Goal: Information Seeking & Learning: Learn about a topic

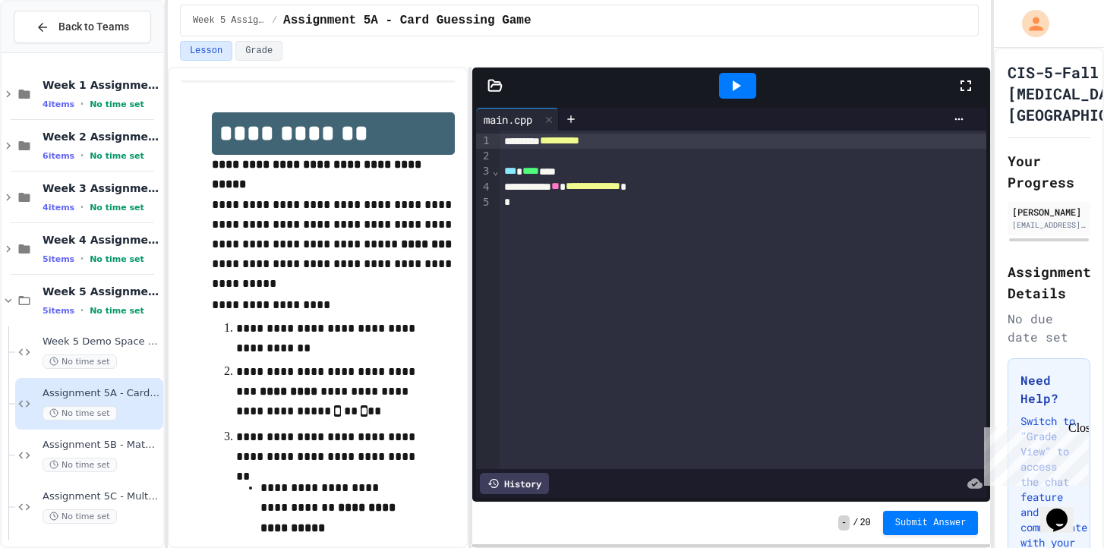
scroll to position [35, 0]
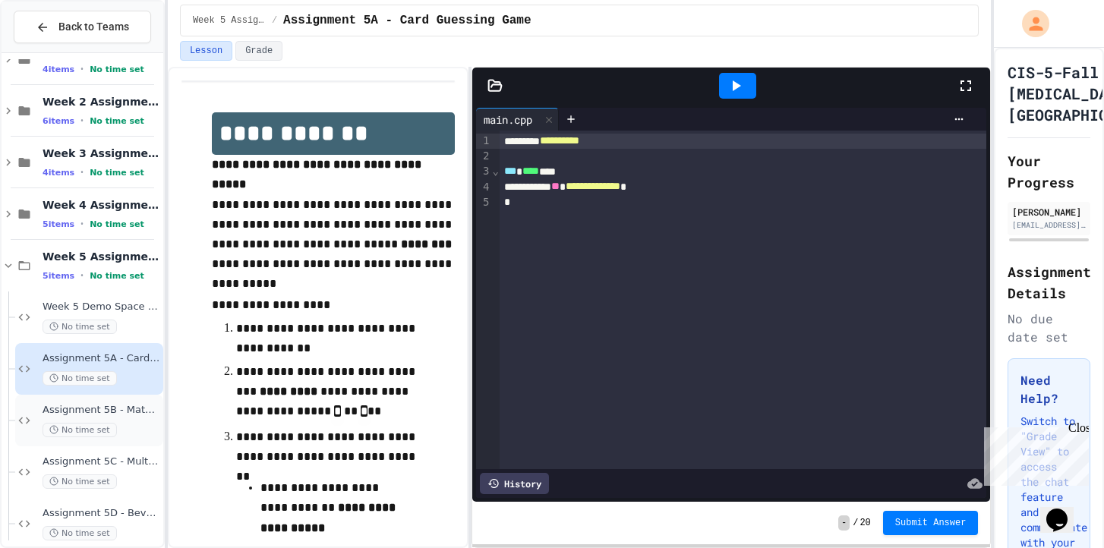
click at [123, 419] on div "Assignment 5B - Math Tutor With Loops and Switch No time set" at bounding box center [102, 420] width 118 height 33
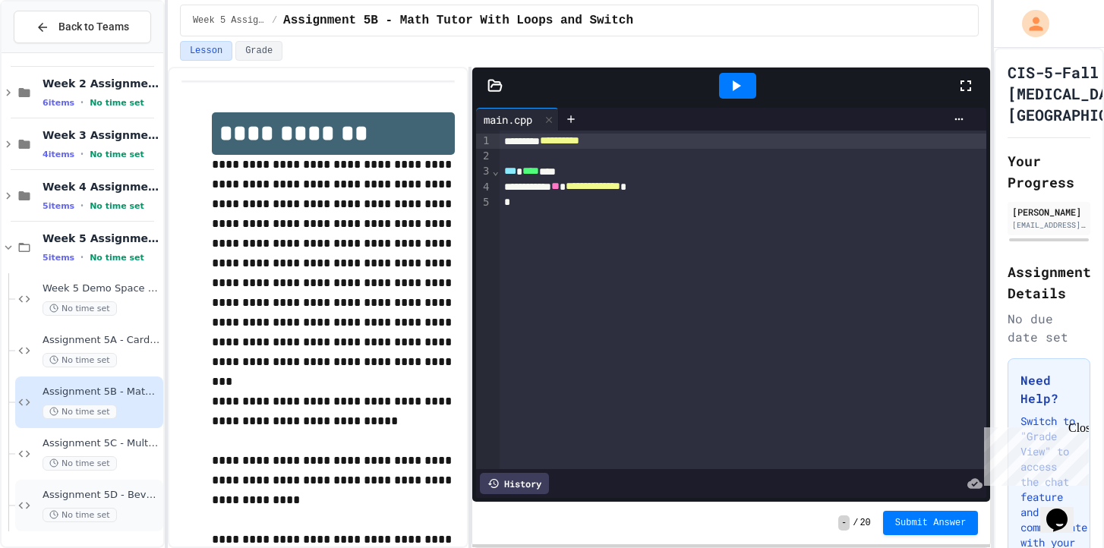
click at [134, 493] on span "Assignment 5D - Beverage Menu" at bounding box center [102, 495] width 118 height 13
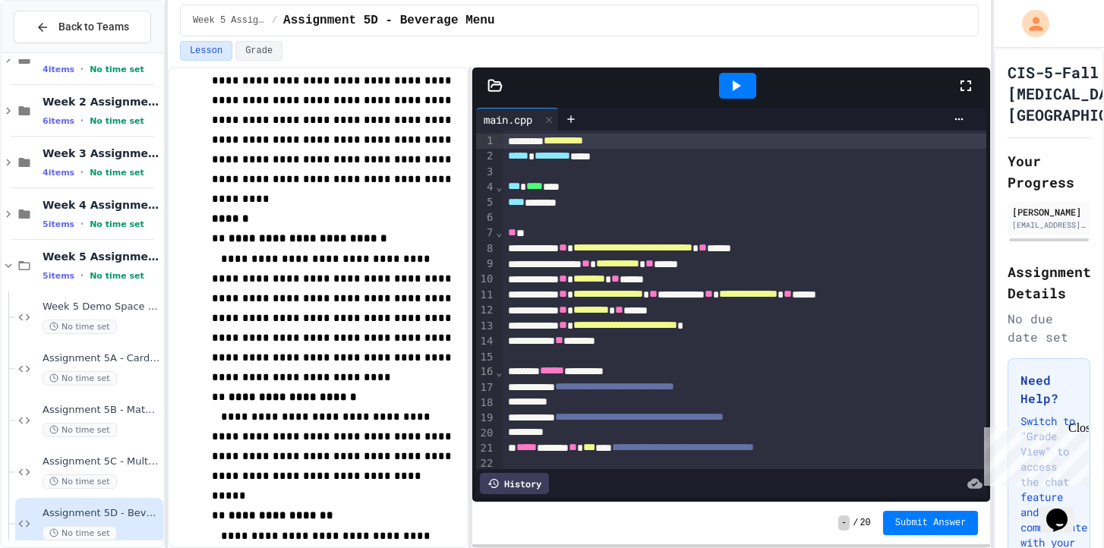
scroll to position [62, 0]
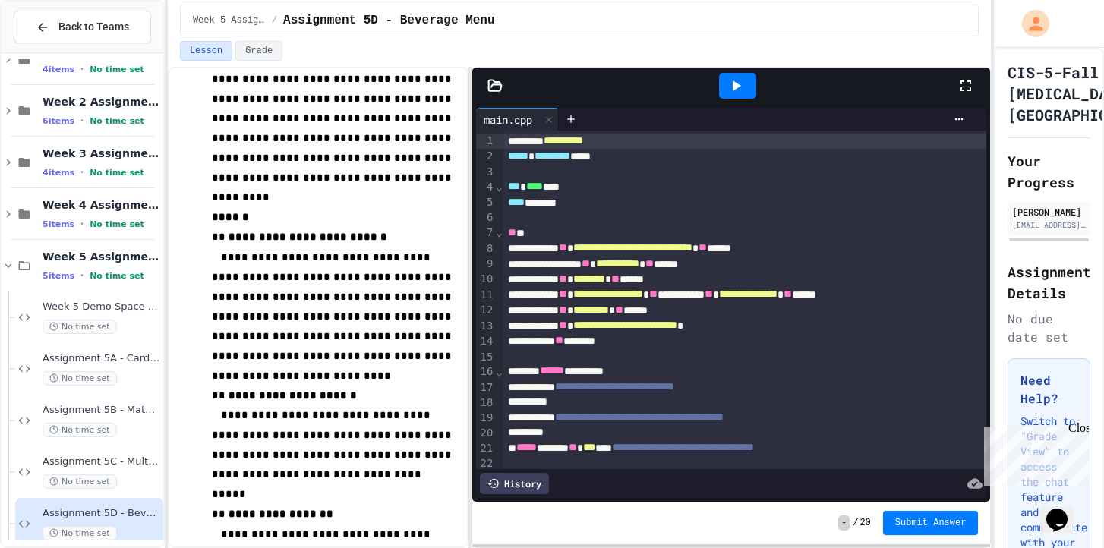
click at [508, 236] on span "**" at bounding box center [512, 232] width 8 height 11
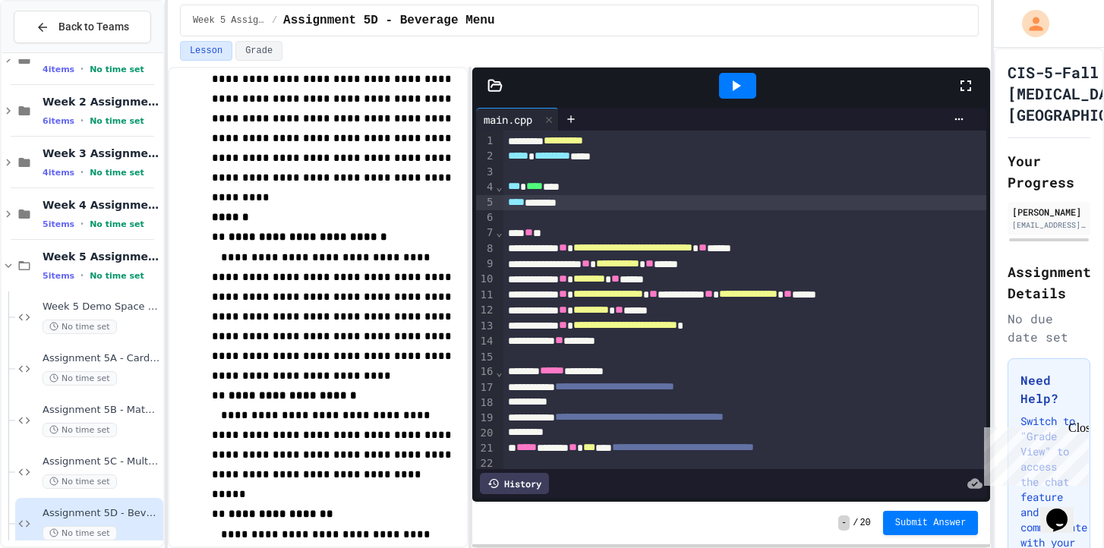
click at [508, 200] on span "****" at bounding box center [516, 202] width 17 height 11
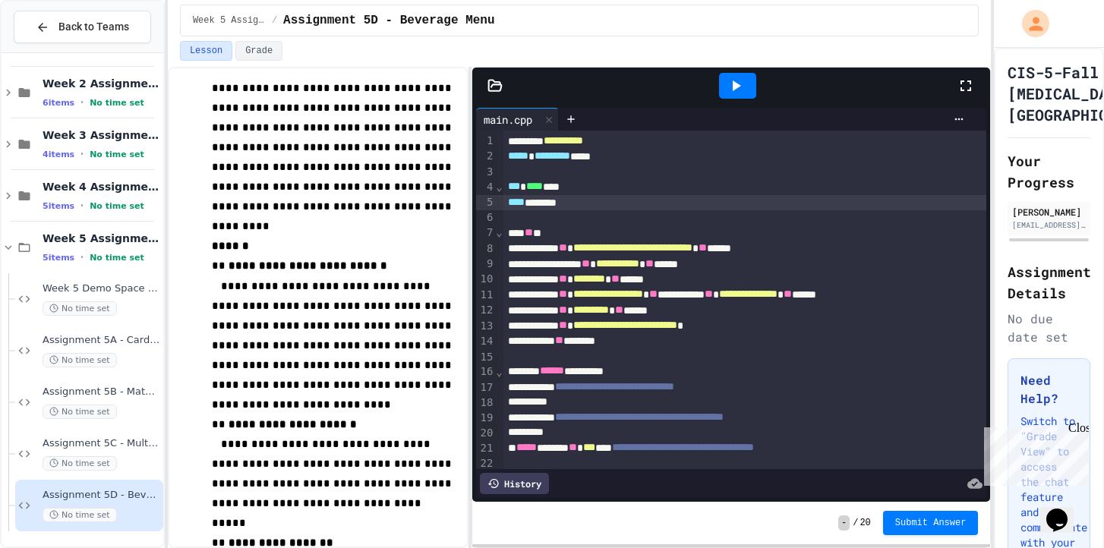
scroll to position [0, 0]
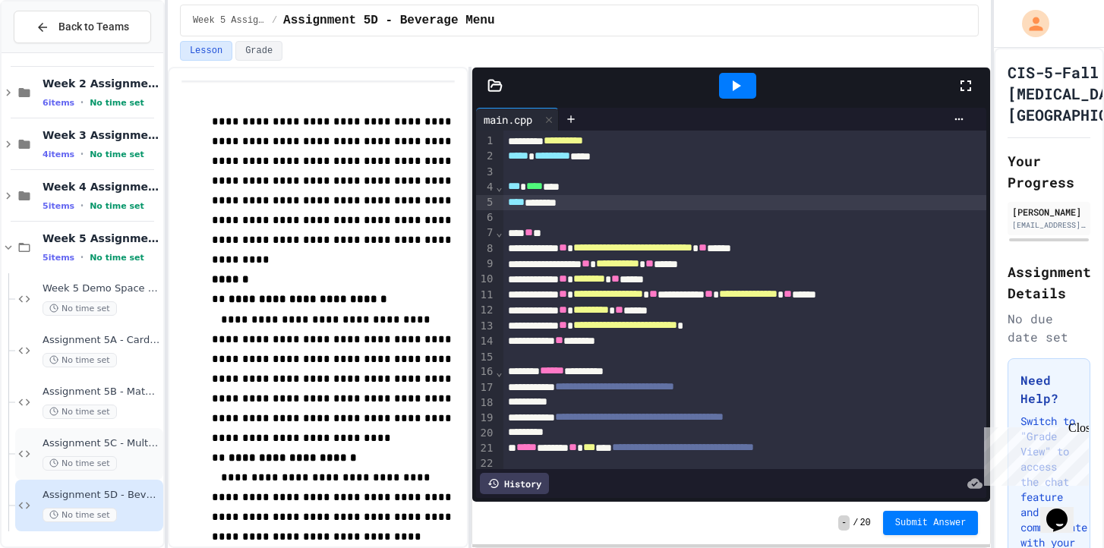
click at [121, 450] on div "Assignment 5C - Multiplication Table for Jedi Academy No time set" at bounding box center [102, 453] width 118 height 33
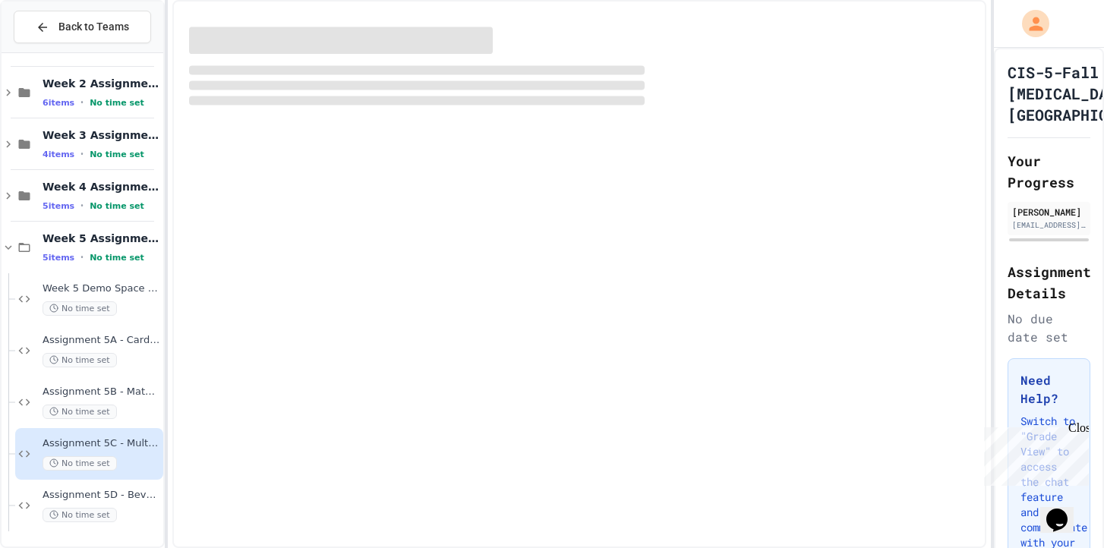
scroll to position [35, 0]
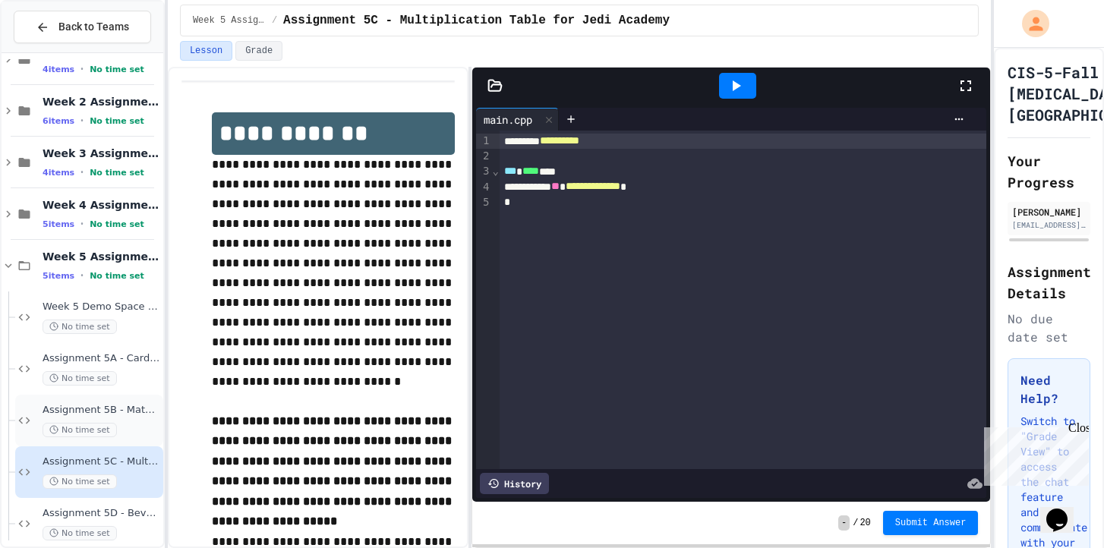
click at [137, 421] on div "Assignment 5B - Math Tutor With Loops and Switch No time set" at bounding box center [102, 420] width 118 height 33
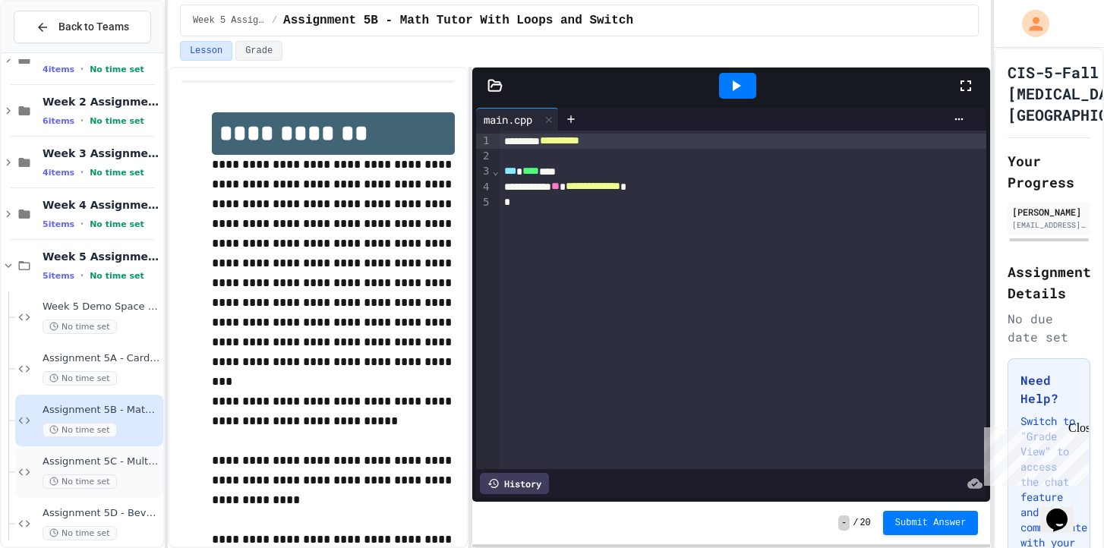
click at [140, 470] on div "Assignment 5C - Multiplication Table for Jedi Academy No time set" at bounding box center [102, 471] width 118 height 33
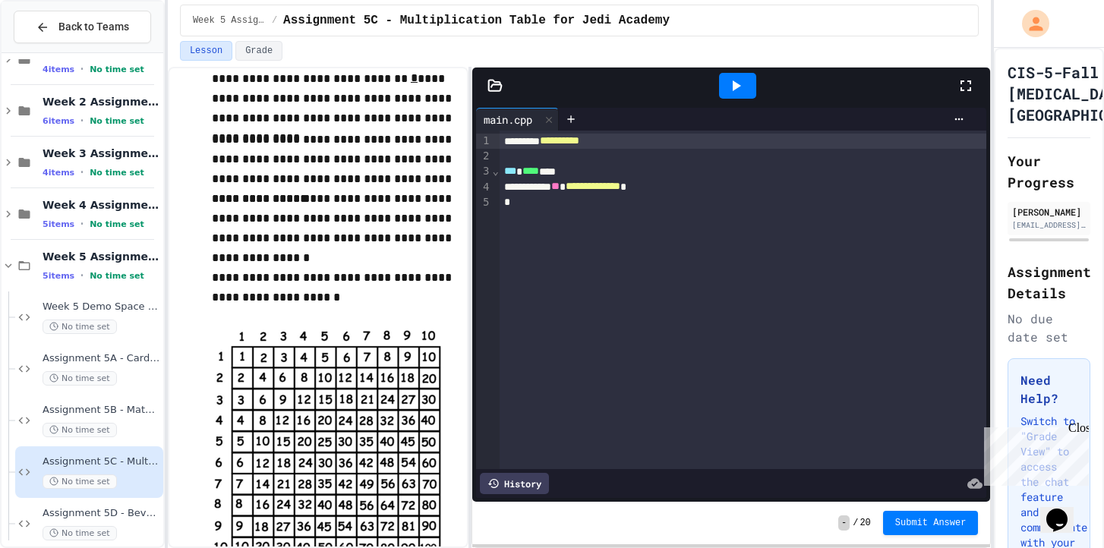
scroll to position [535, 0]
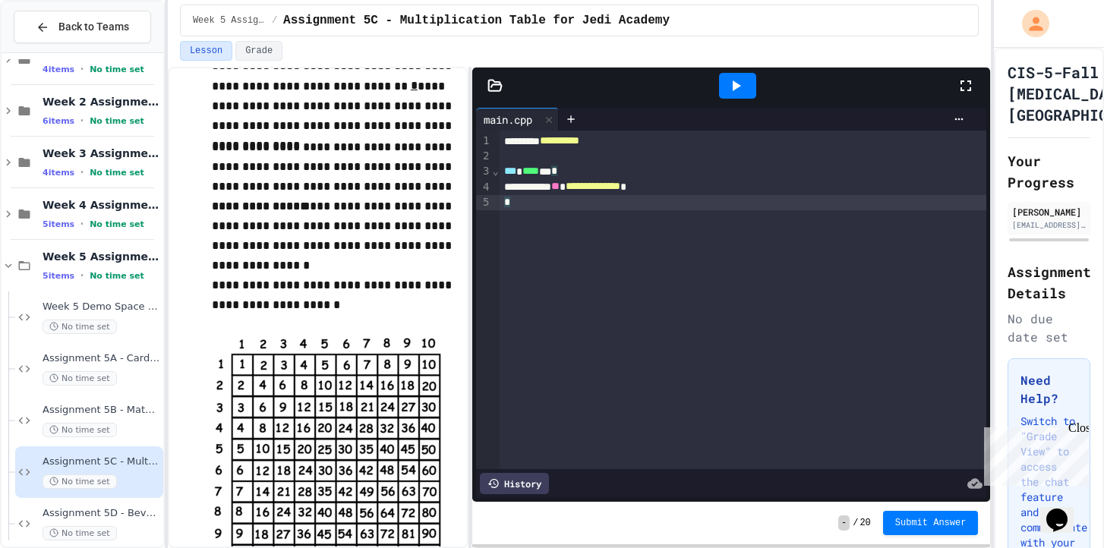
click at [607, 273] on div "**********" at bounding box center [742, 300] width 487 height 339
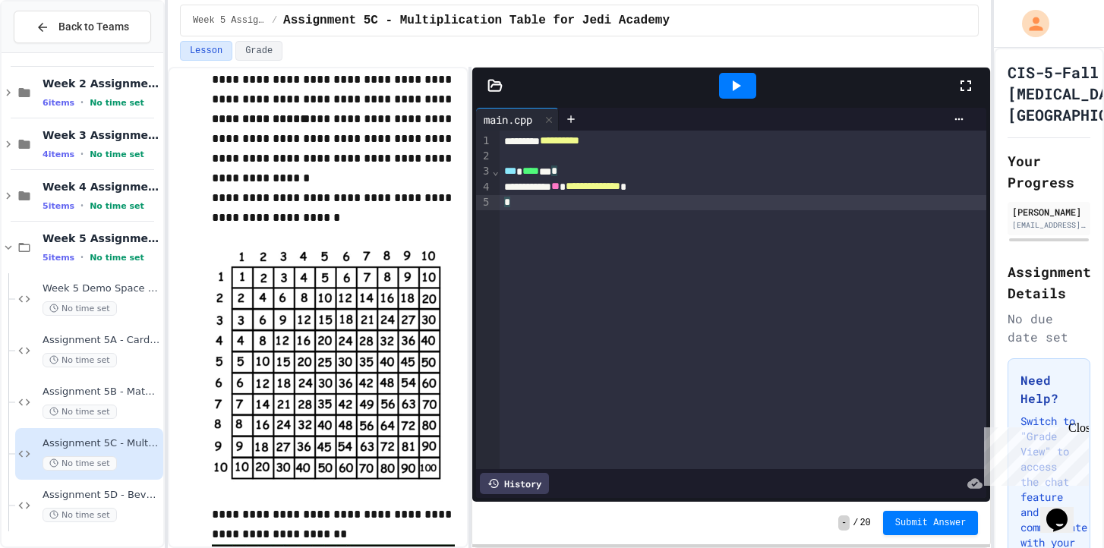
scroll to position [629, 0]
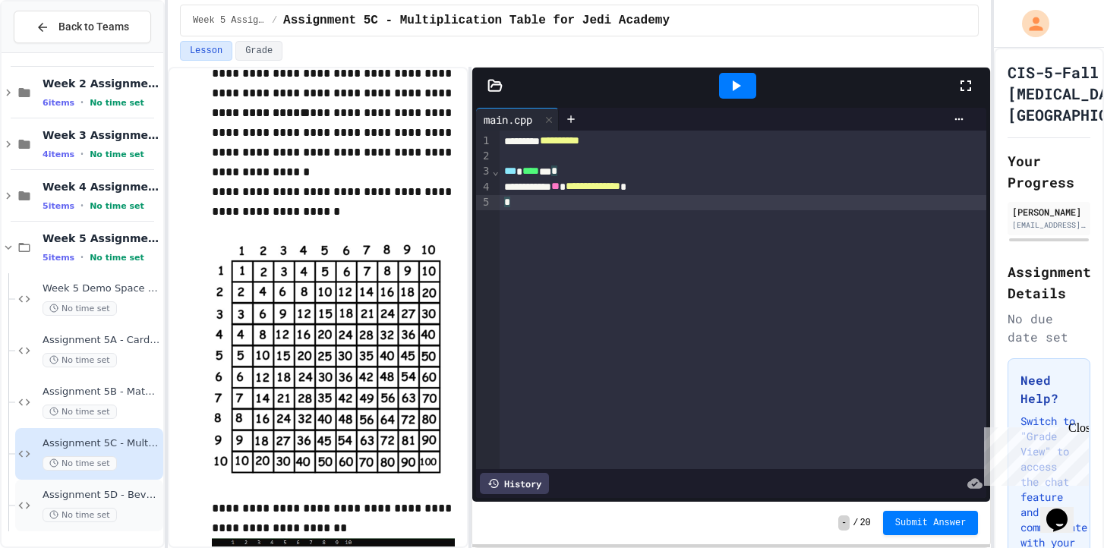
click at [129, 502] on div "Assignment 5D - Beverage Menu No time set" at bounding box center [102, 505] width 118 height 33
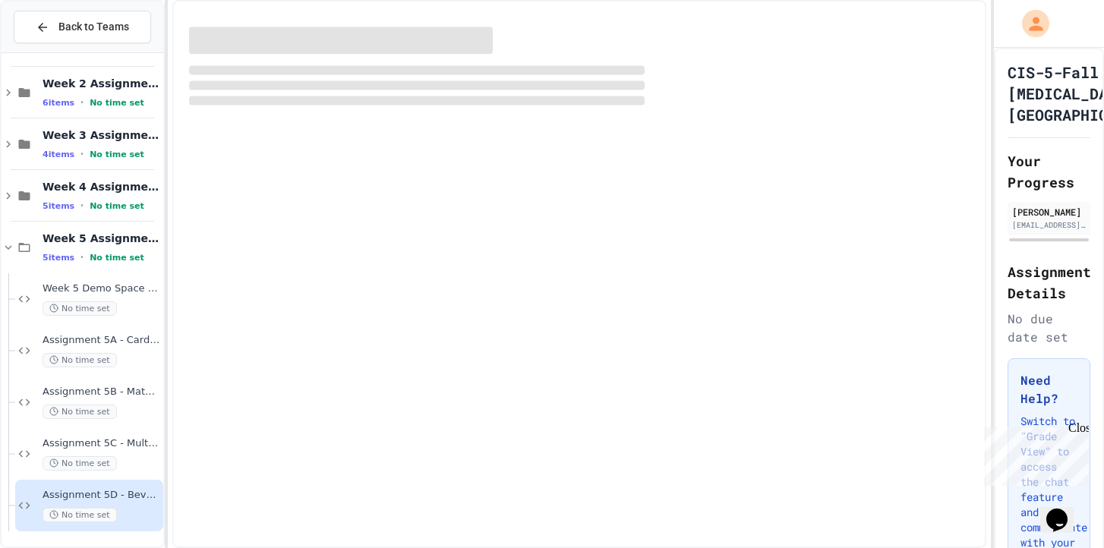
scroll to position [35, 0]
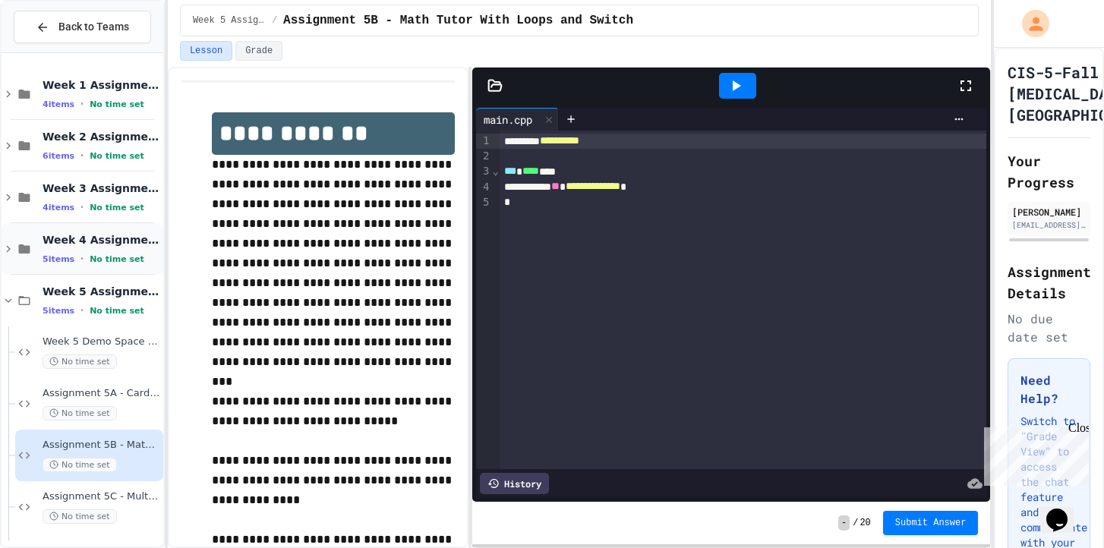
click at [117, 255] on span "No time set" at bounding box center [117, 259] width 55 height 10
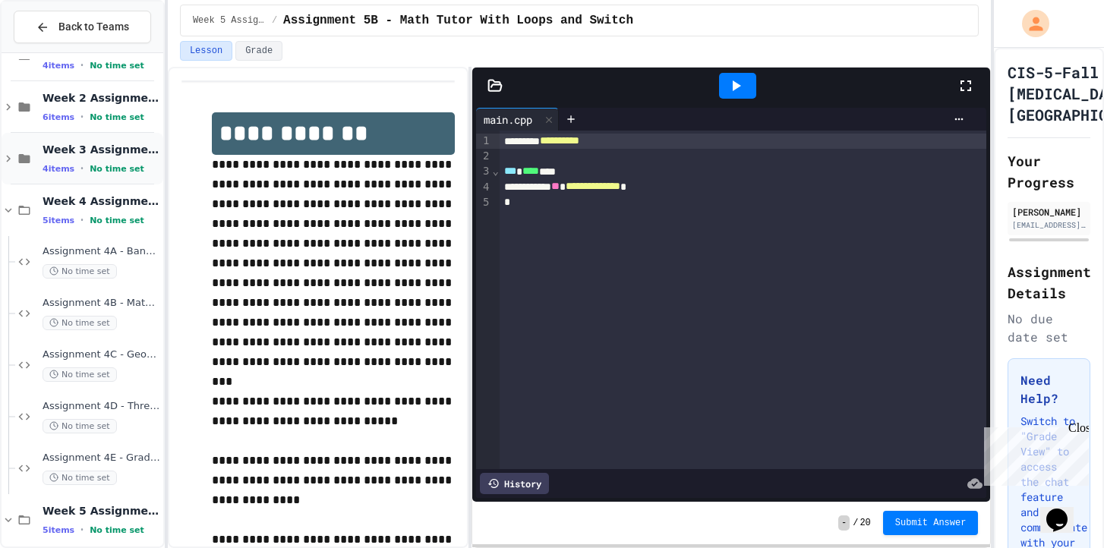
scroll to position [37, 0]
click at [108, 158] on div "Week 3 Assignments 4 items • No time set" at bounding box center [102, 160] width 118 height 32
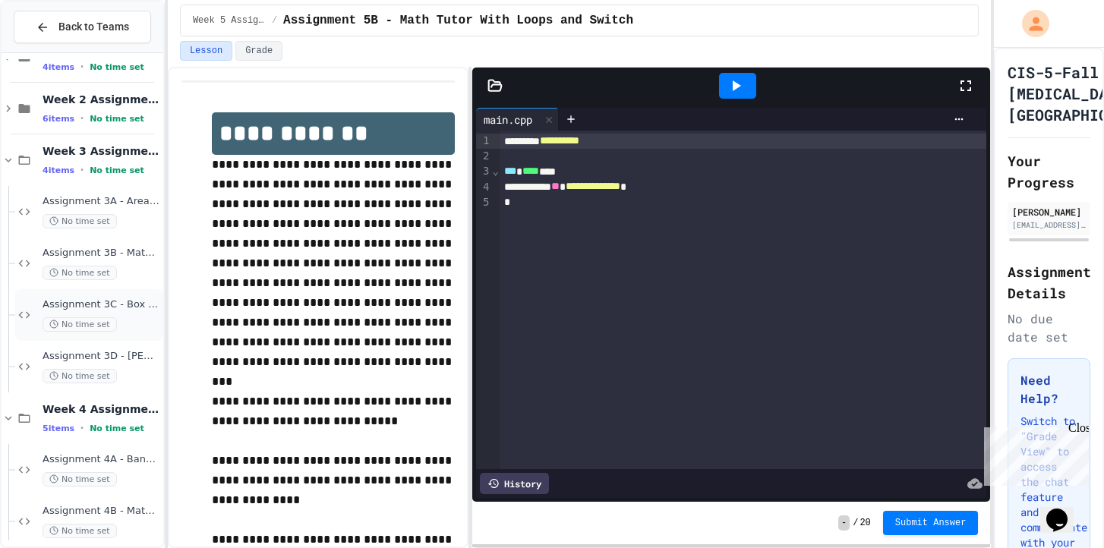
click at [134, 317] on div "Assignment 3C - Box Office No time set" at bounding box center [102, 314] width 118 height 33
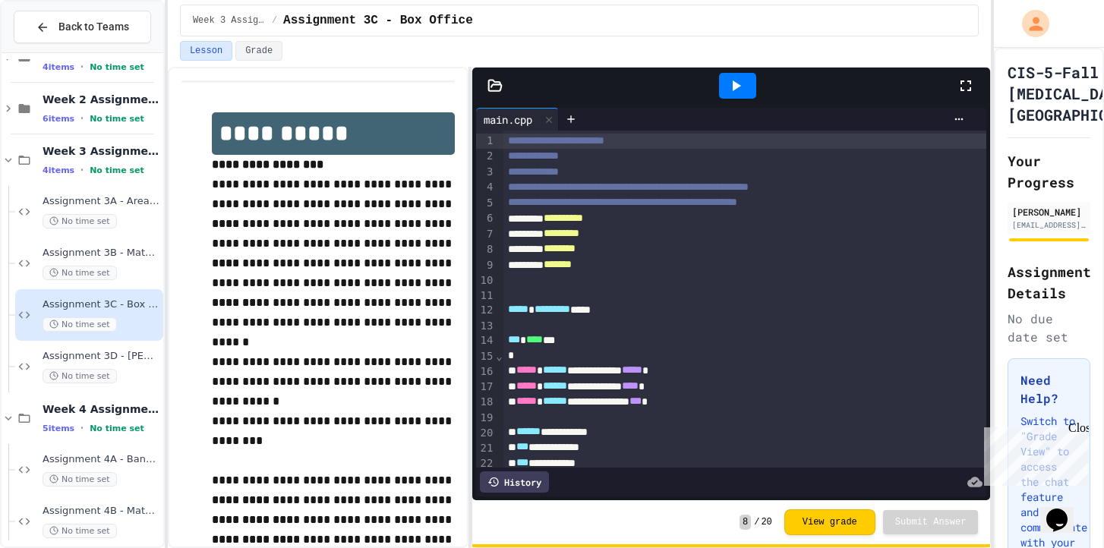
scroll to position [15, 0]
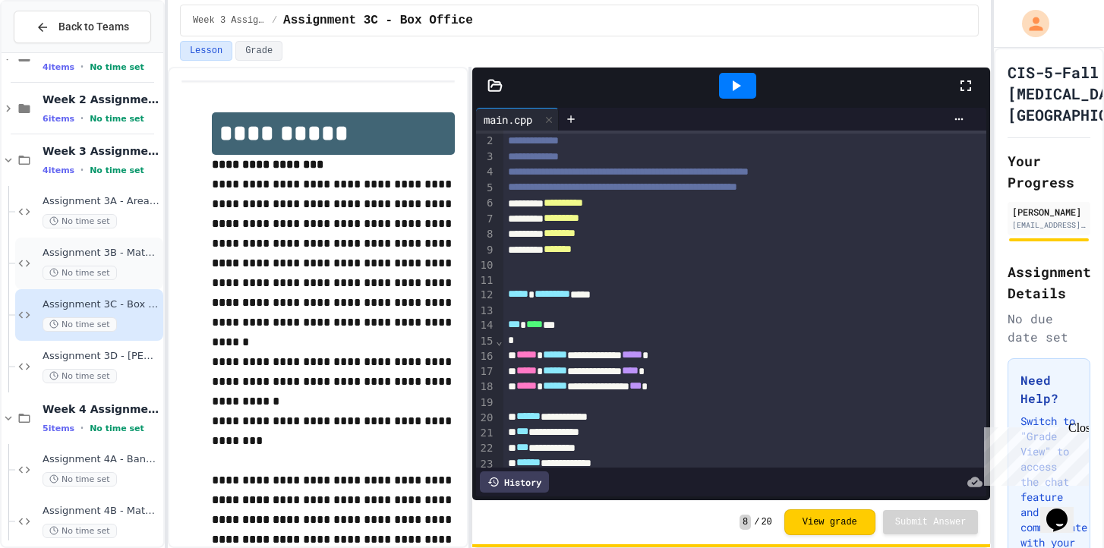
click at [118, 276] on div "No time set" at bounding box center [102, 273] width 118 height 14
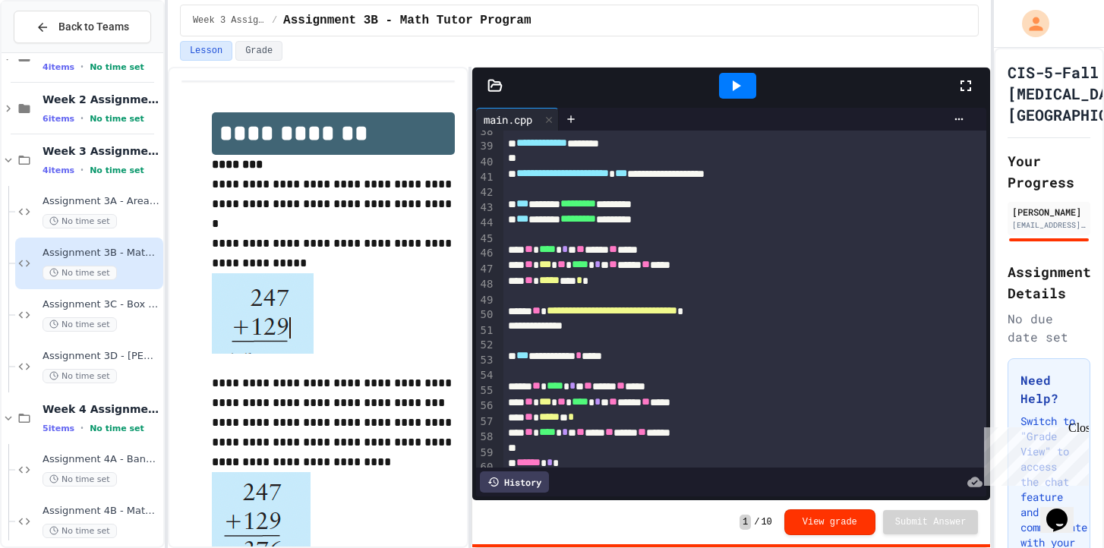
scroll to position [580, 0]
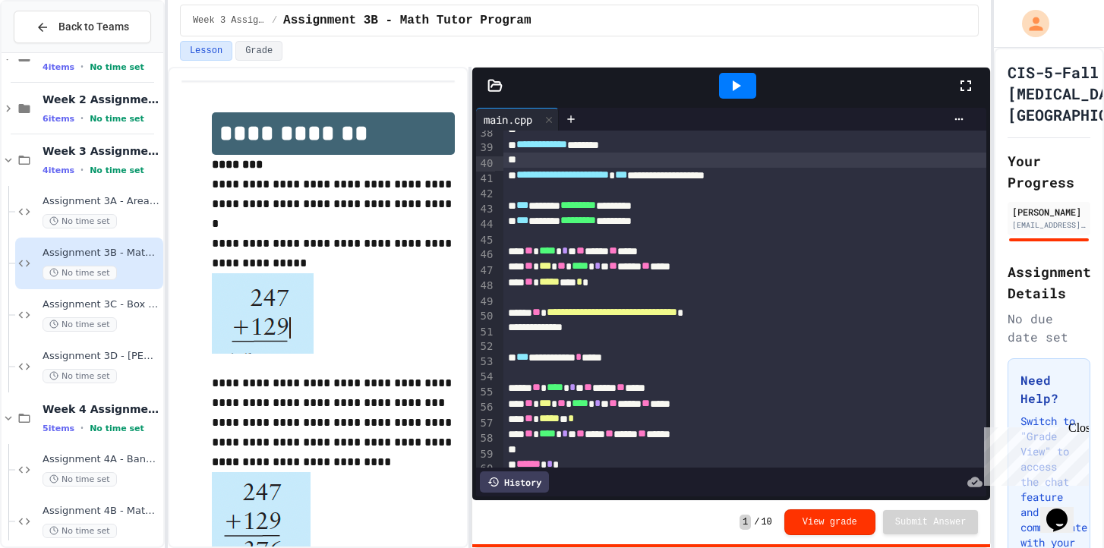
click at [857, 166] on div at bounding box center [745, 160] width 484 height 15
click at [840, 179] on div "**********" at bounding box center [745, 175] width 484 height 15
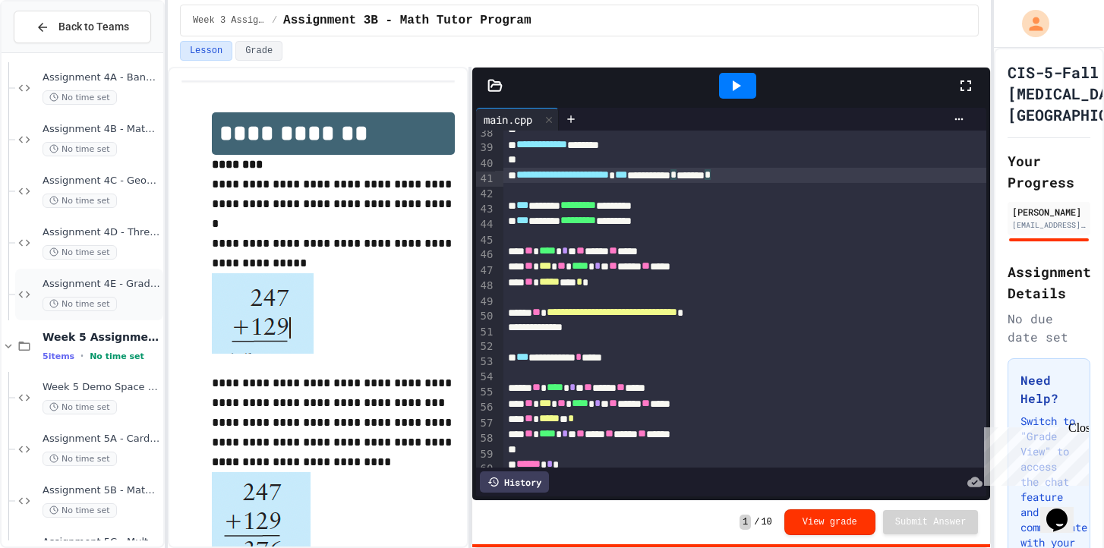
scroll to position [389, 0]
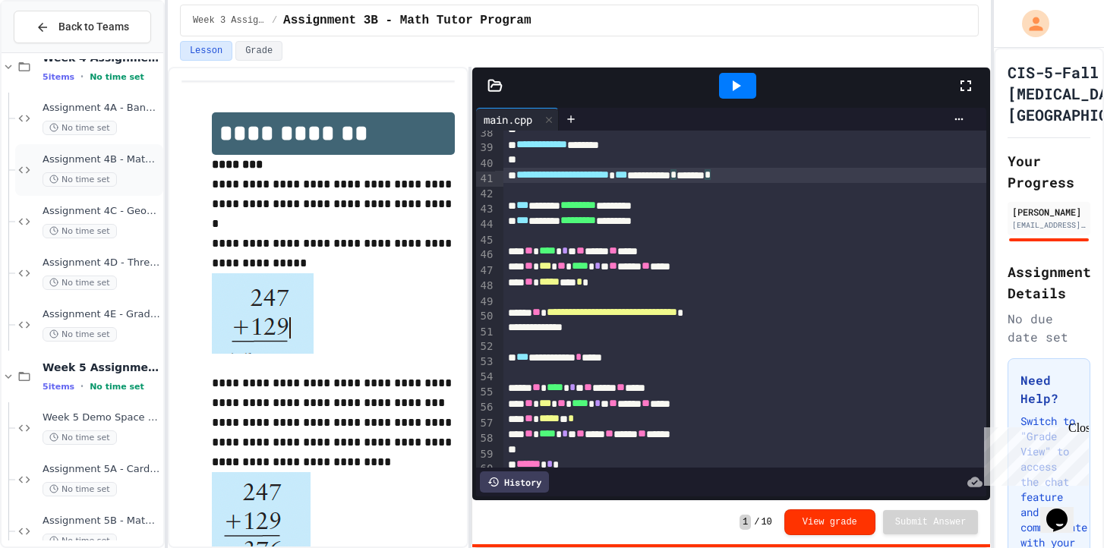
click at [124, 156] on span "Assignment 4B - Math Tutor Part 2" at bounding box center [102, 159] width 118 height 13
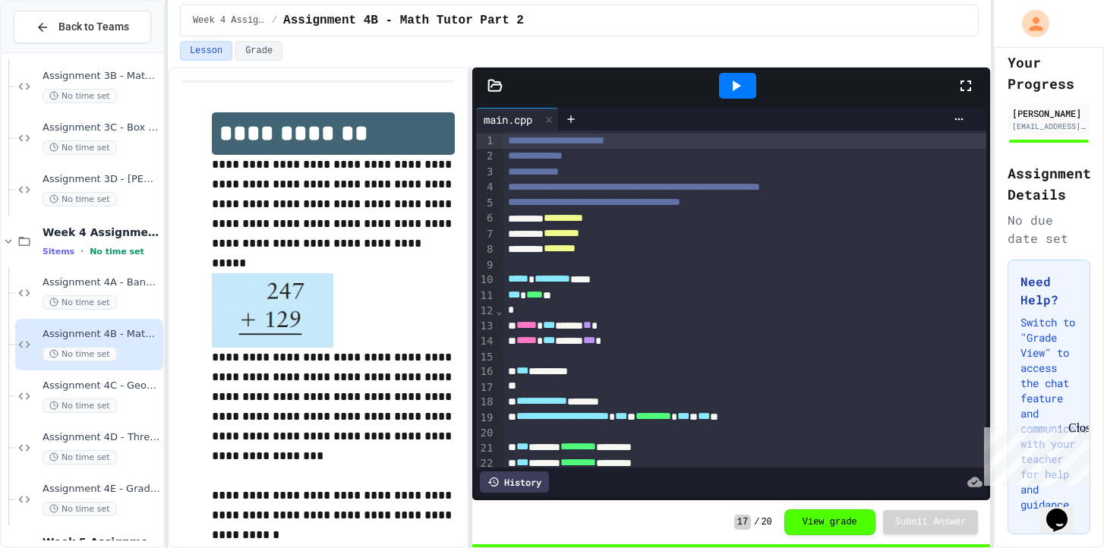
scroll to position [150, 0]
click at [1082, 430] on div "Close" at bounding box center [1077, 430] width 19 height 19
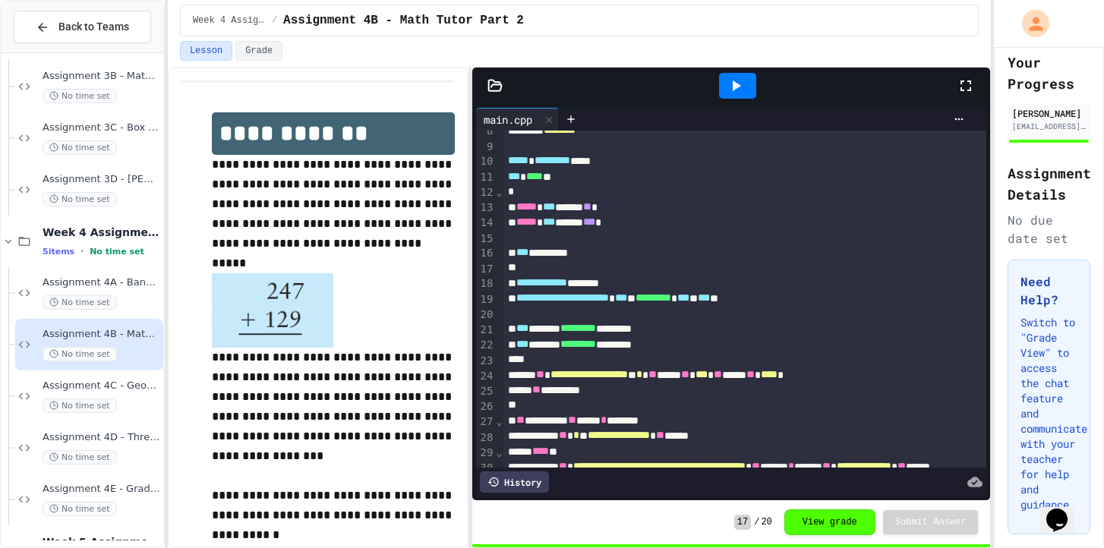
scroll to position [191, 0]
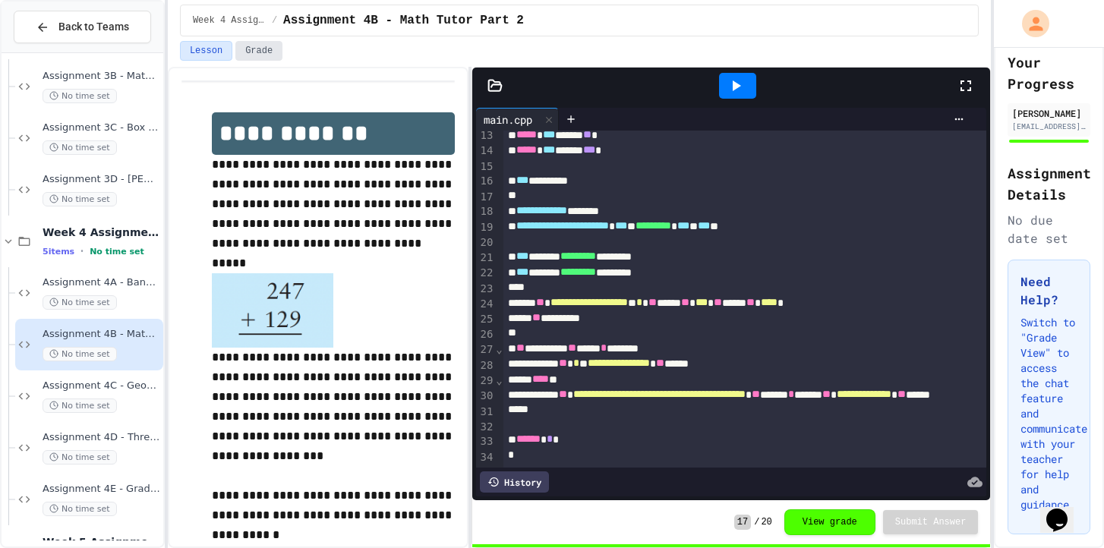
click at [254, 49] on button "Grade" at bounding box center [258, 51] width 47 height 20
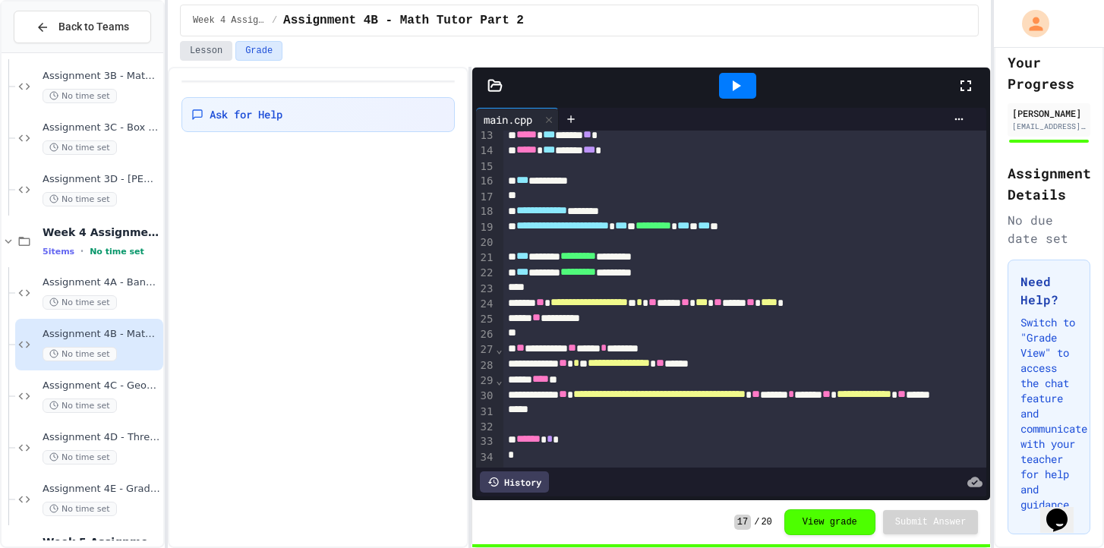
click at [218, 46] on button "Lesson" at bounding box center [206, 51] width 52 height 20
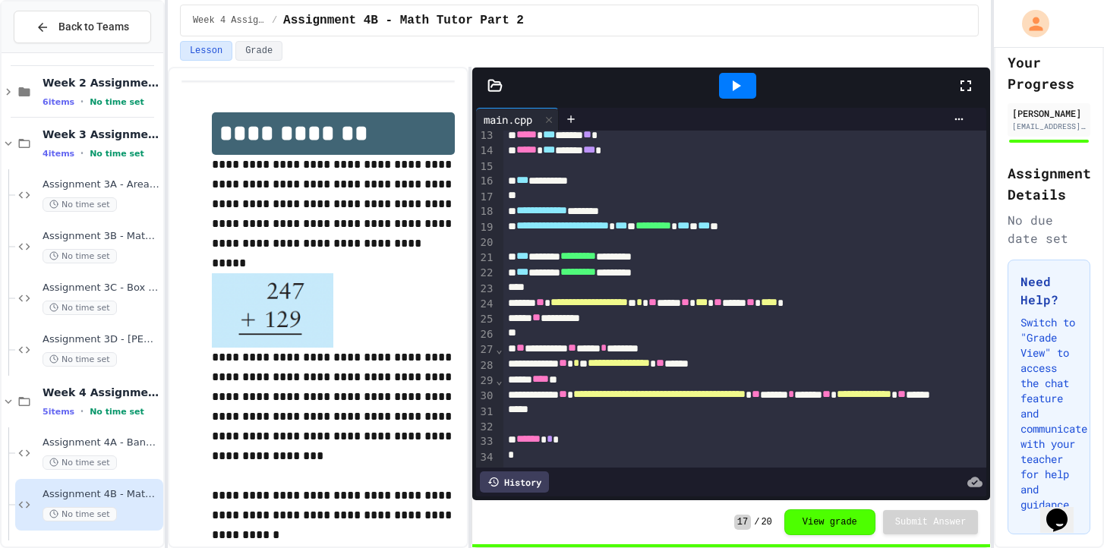
scroll to position [41, 0]
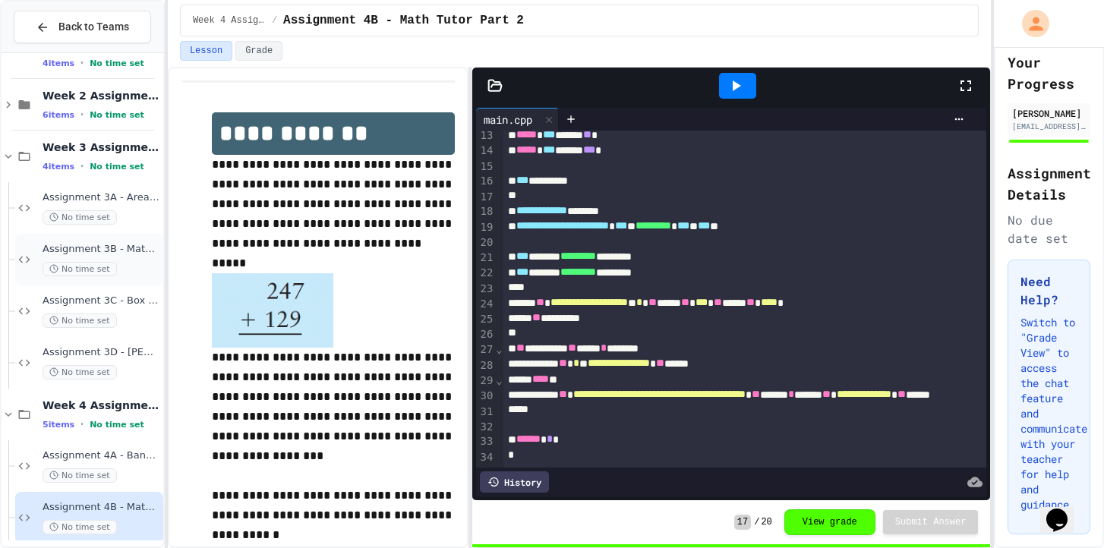
click at [137, 256] on div "Assignment 3B - Math Tutor Program No time set" at bounding box center [102, 259] width 118 height 33
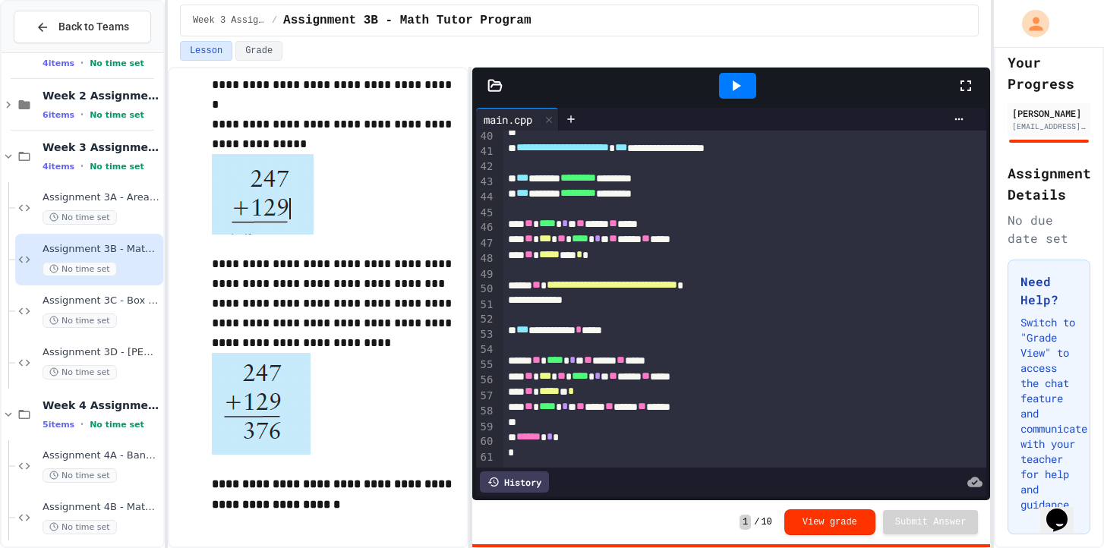
scroll to position [157, 0]
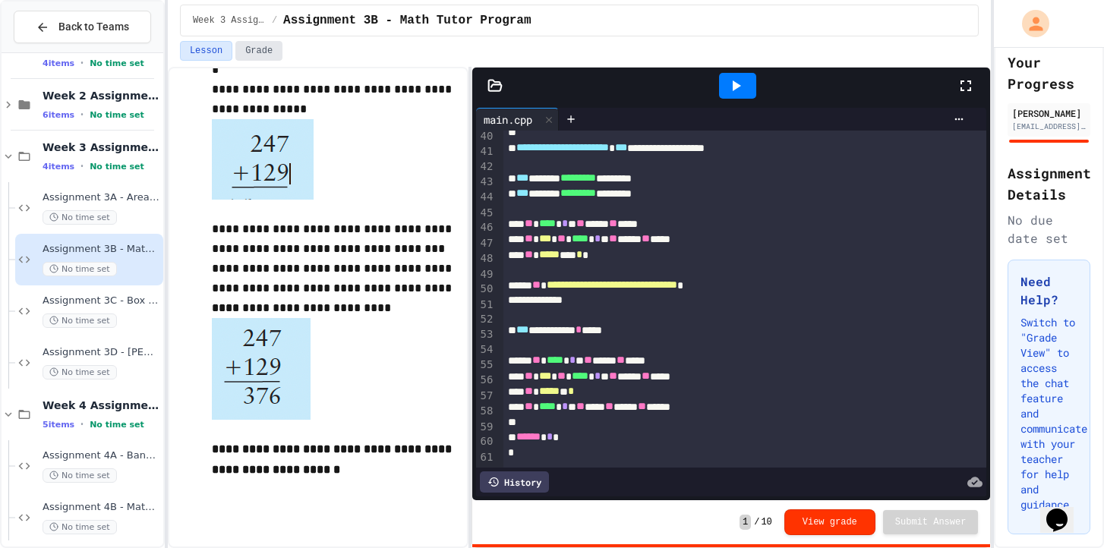
click at [278, 46] on button "Grade" at bounding box center [258, 51] width 47 height 20
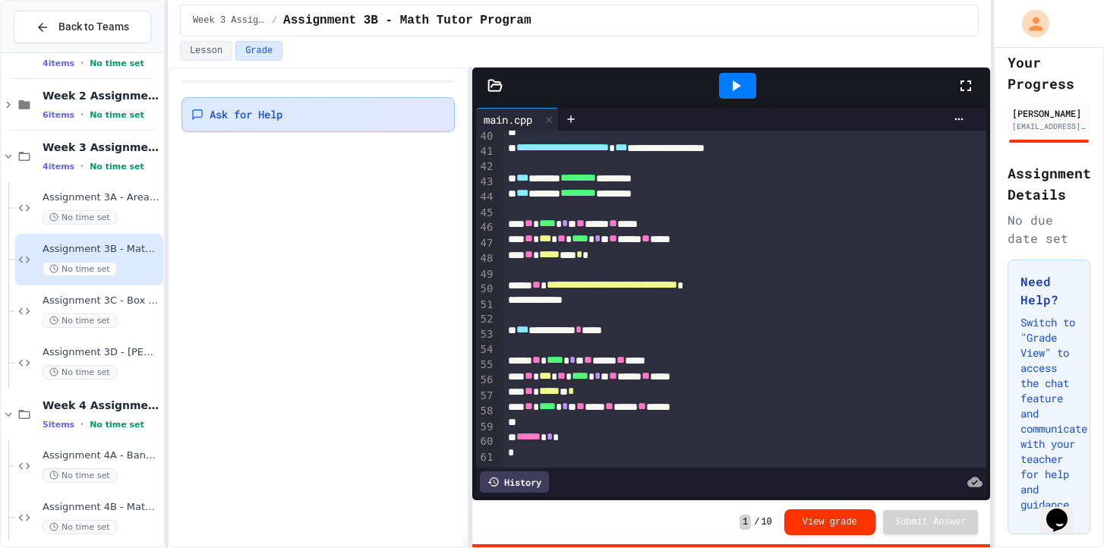
click at [271, 123] on div "Ask for Help" at bounding box center [318, 114] width 274 height 35
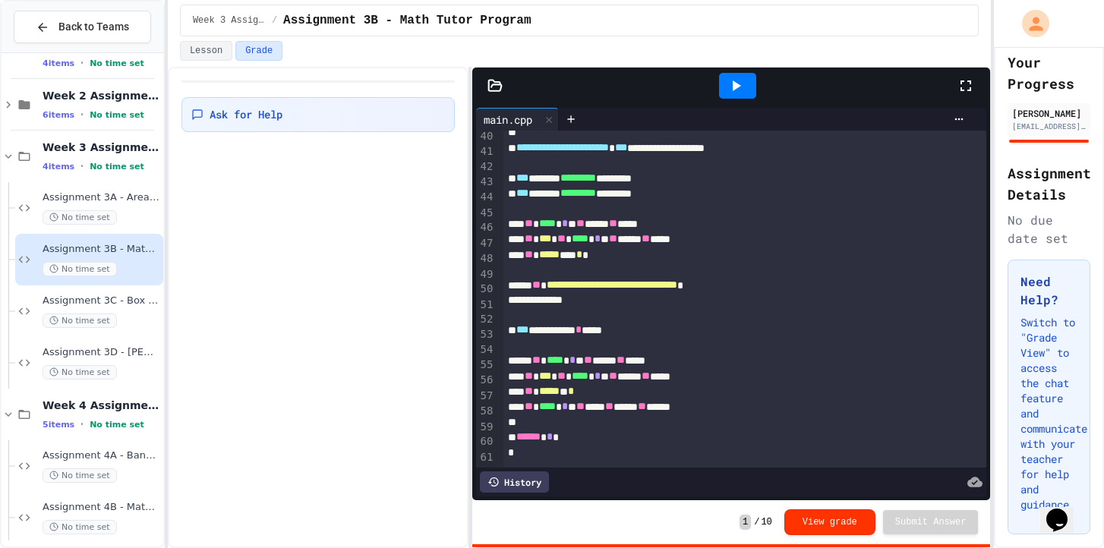
click at [399, 137] on div "Ask for Help" at bounding box center [318, 112] width 274 height 64
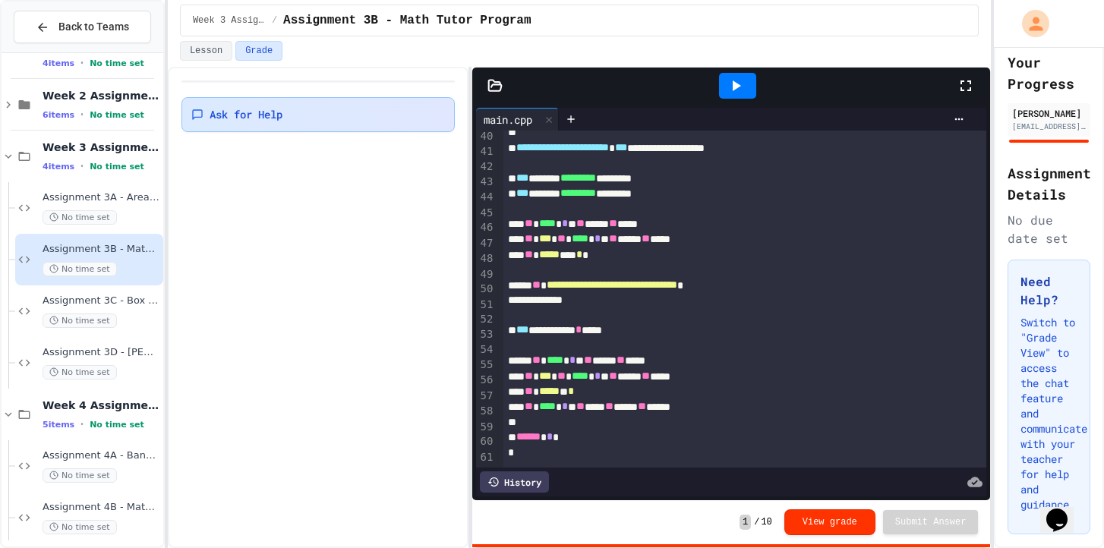
click at [399, 124] on div "Ask for Help" at bounding box center [318, 114] width 274 height 35
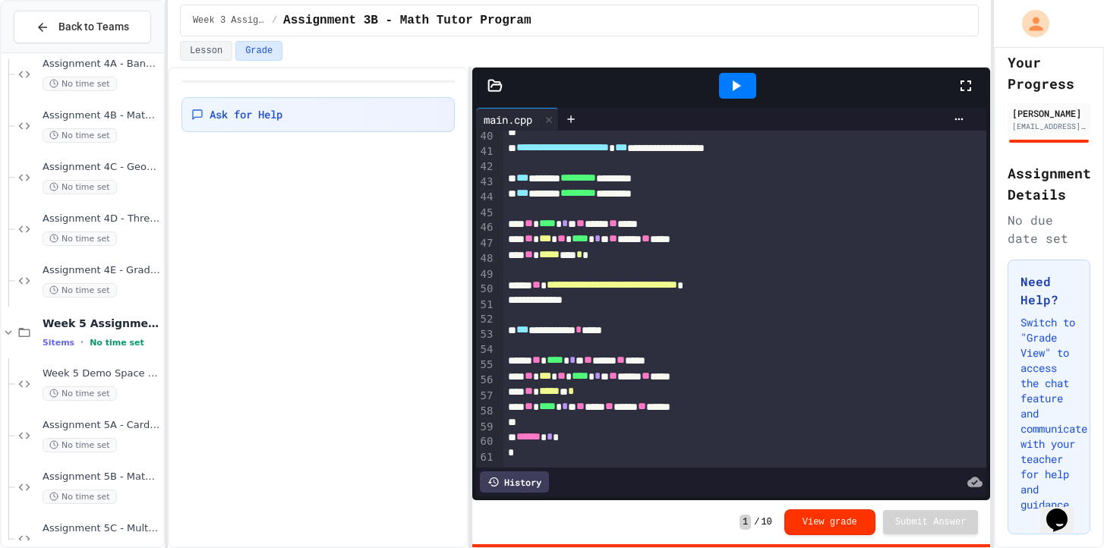
scroll to position [518, 0]
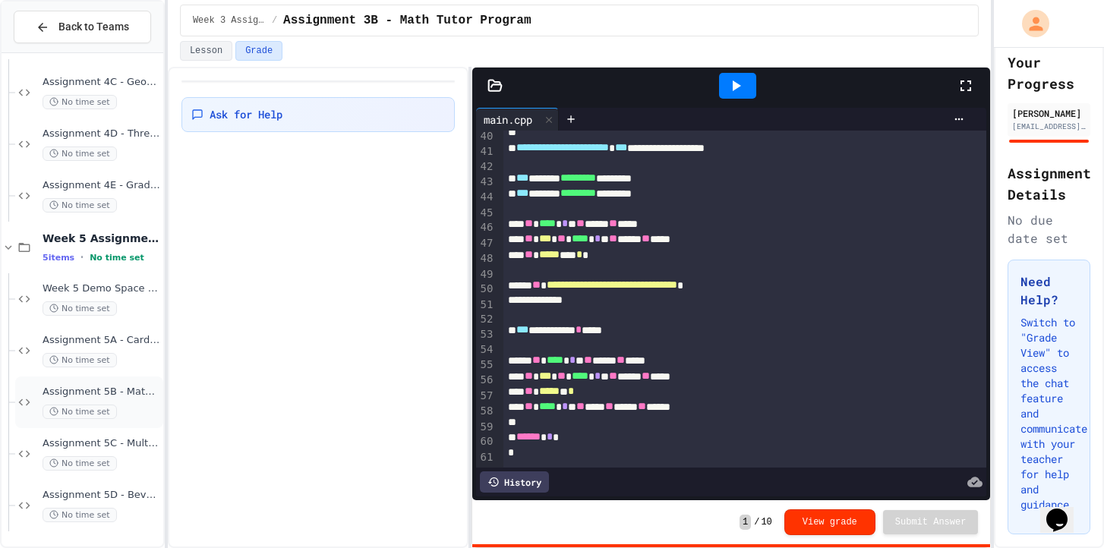
click at [134, 408] on div "No time set" at bounding box center [102, 412] width 118 height 14
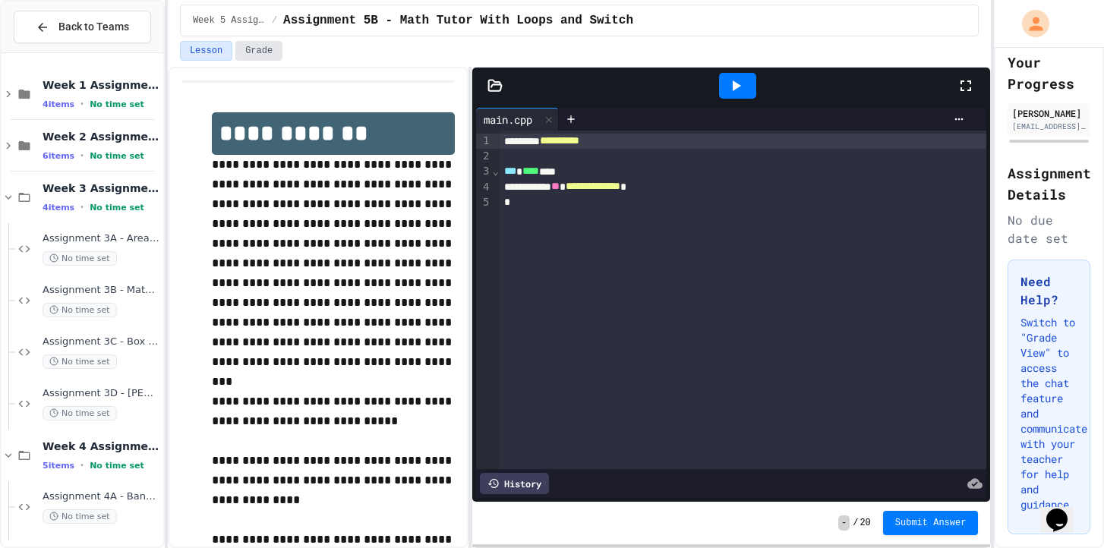
click at [269, 44] on button "Grade" at bounding box center [258, 51] width 47 height 20
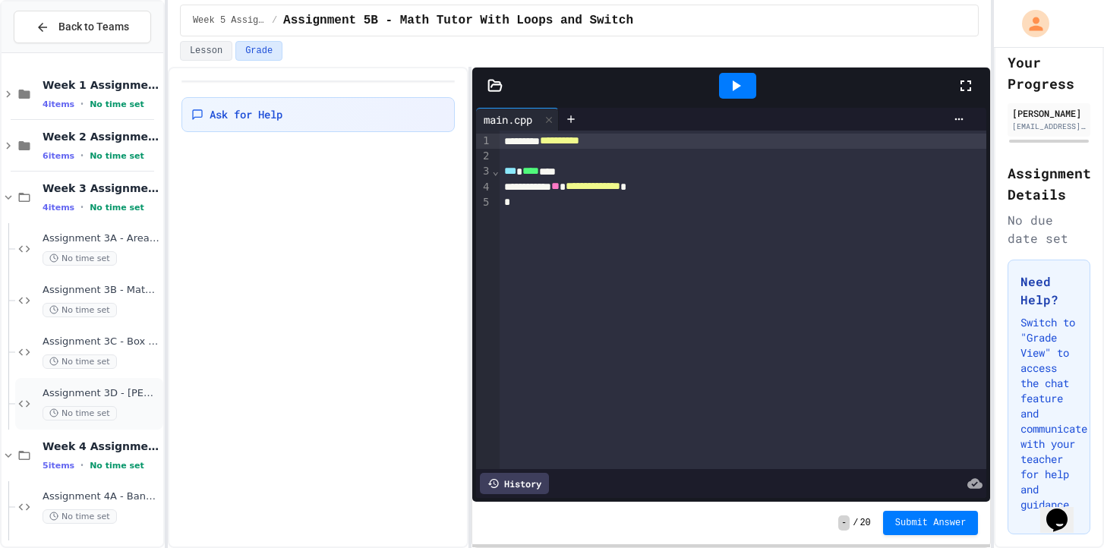
scroll to position [52, 0]
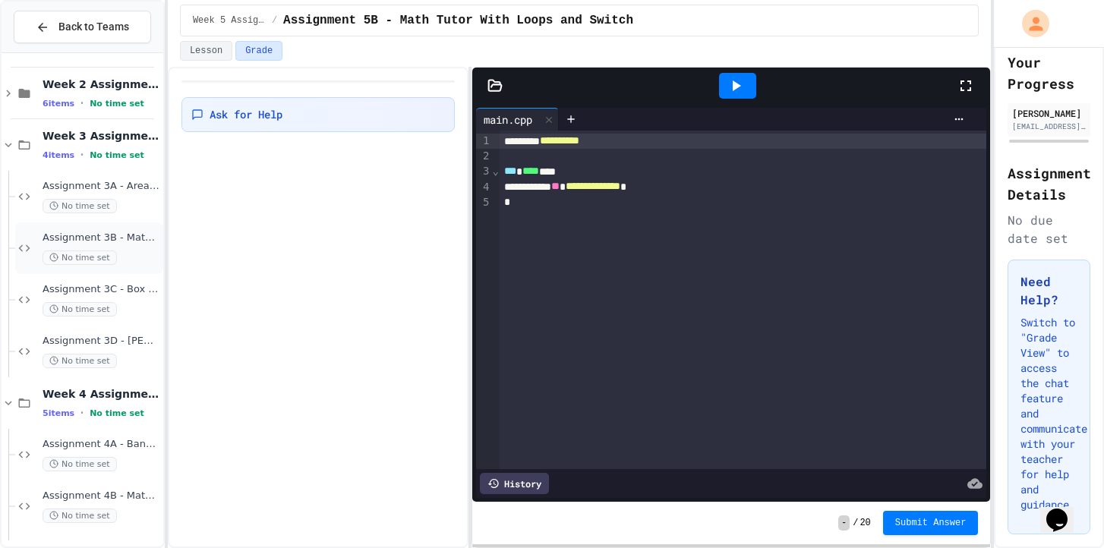
click at [145, 250] on div "No time set" at bounding box center [102, 257] width 118 height 14
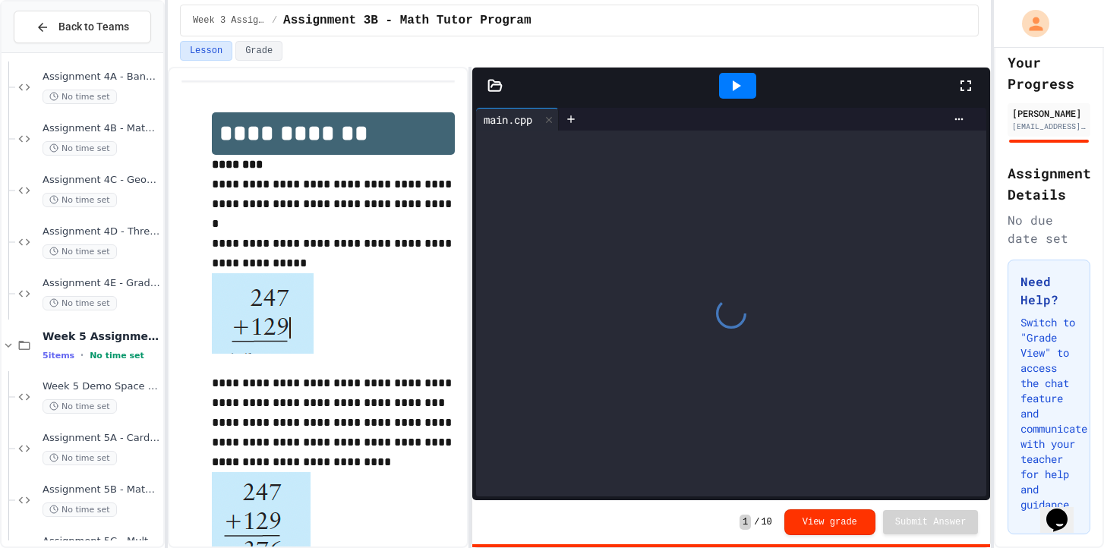
scroll to position [518, 0]
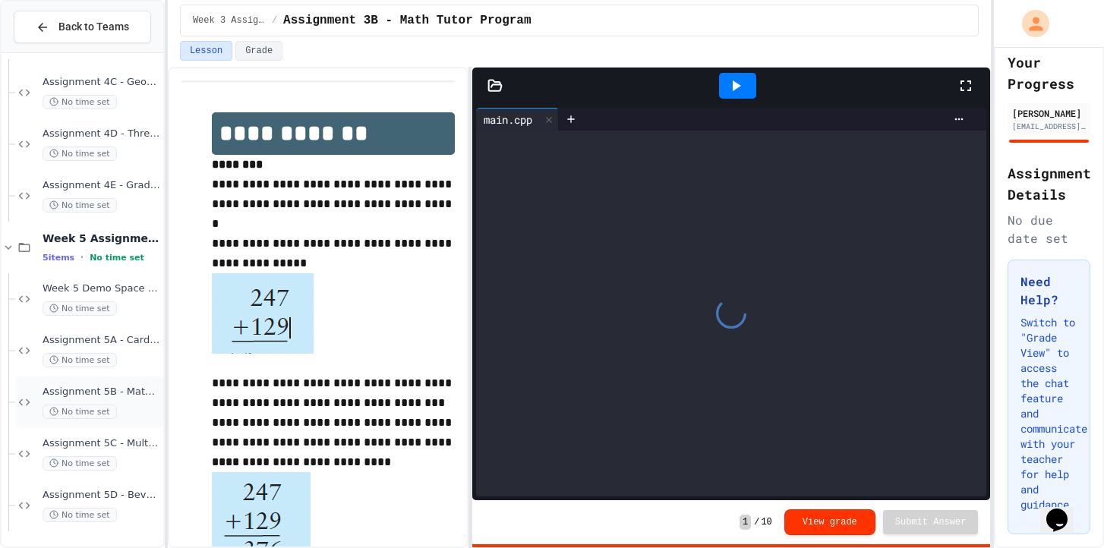
click at [135, 401] on div "Assignment 5B - Math Tutor With Loops and Switch No time set" at bounding box center [102, 402] width 118 height 33
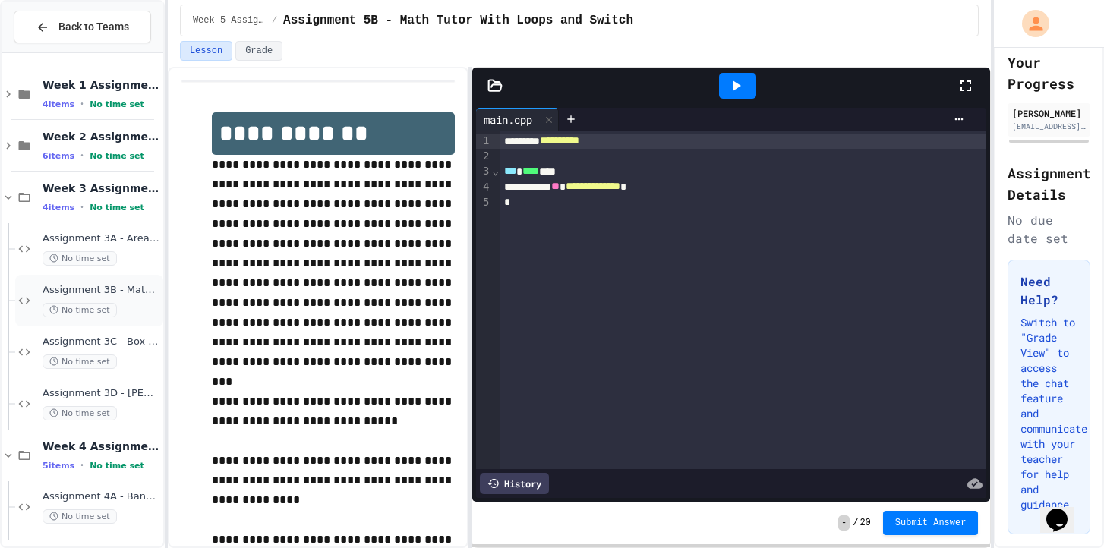
click at [126, 304] on div "No time set" at bounding box center [102, 310] width 118 height 14
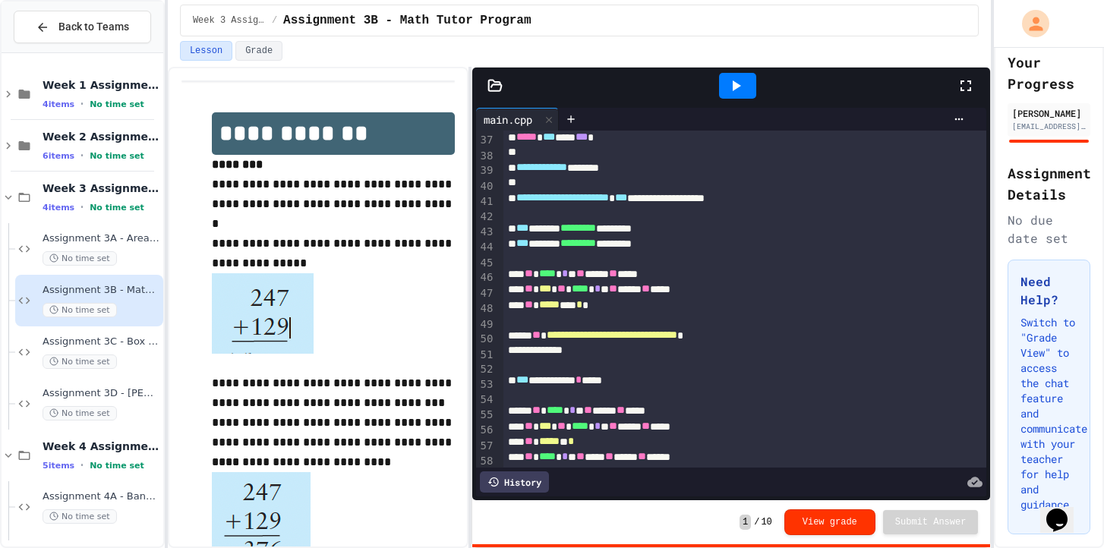
scroll to position [561, 0]
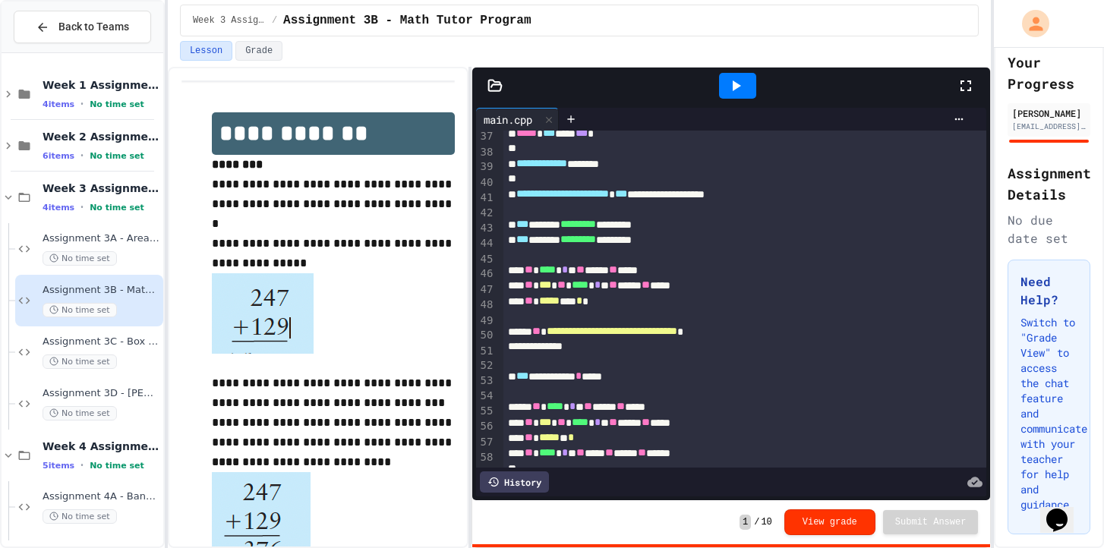
click at [733, 73] on div at bounding box center [737, 86] width 37 height 26
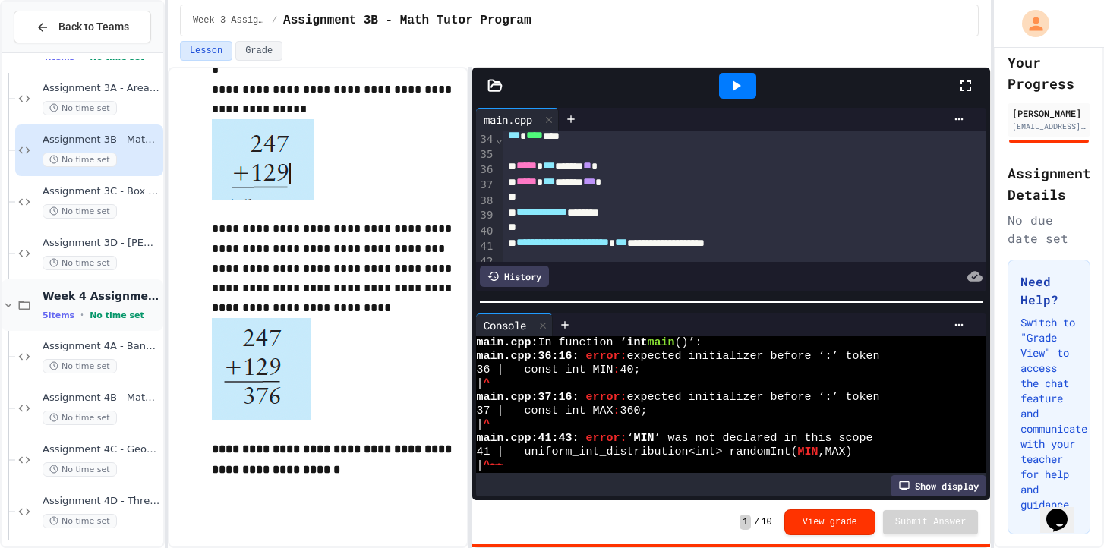
scroll to position [166, 0]
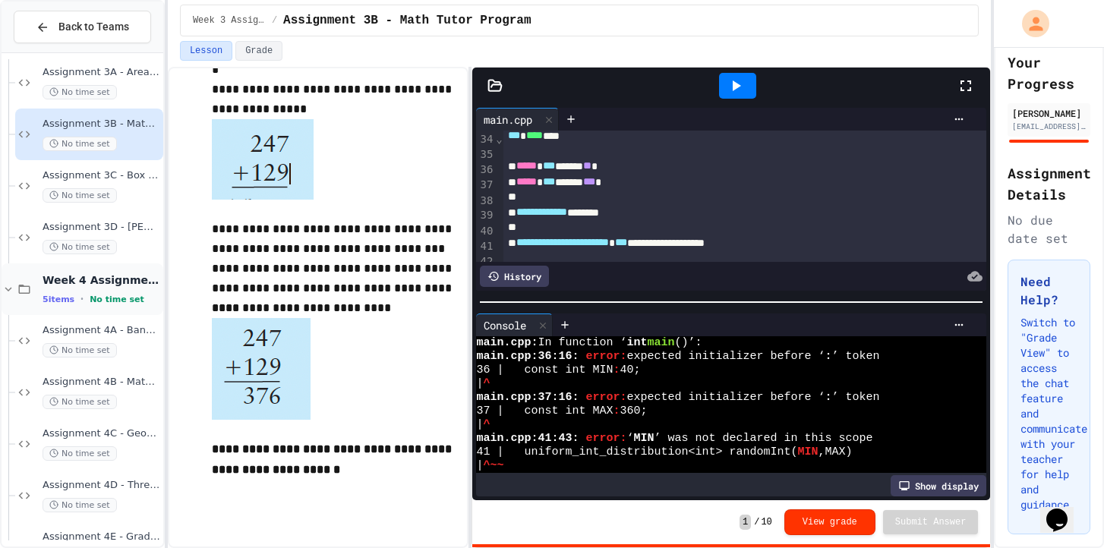
click at [11, 295] on icon at bounding box center [9, 289] width 14 height 14
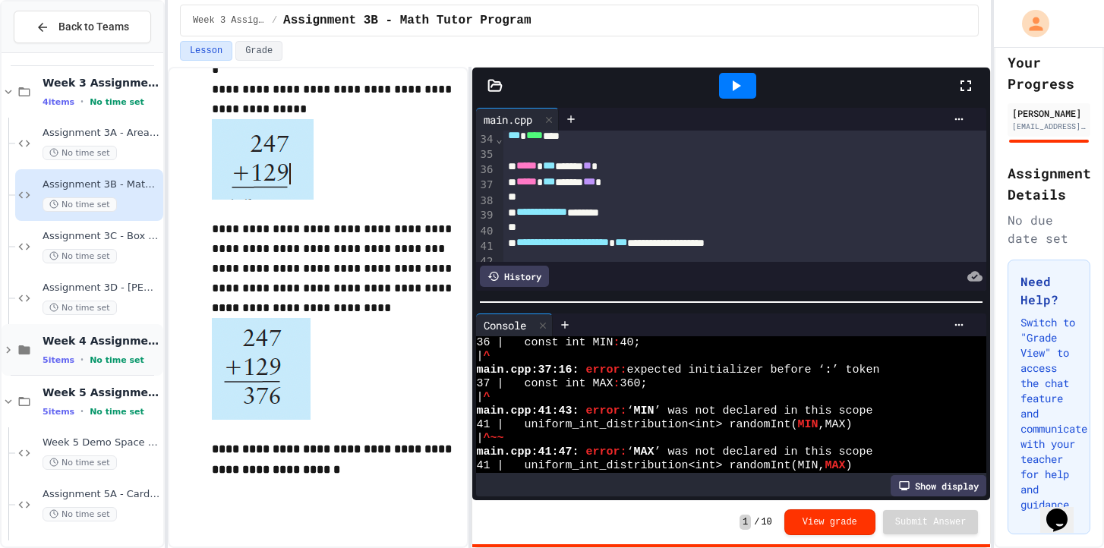
scroll to position [260, 0]
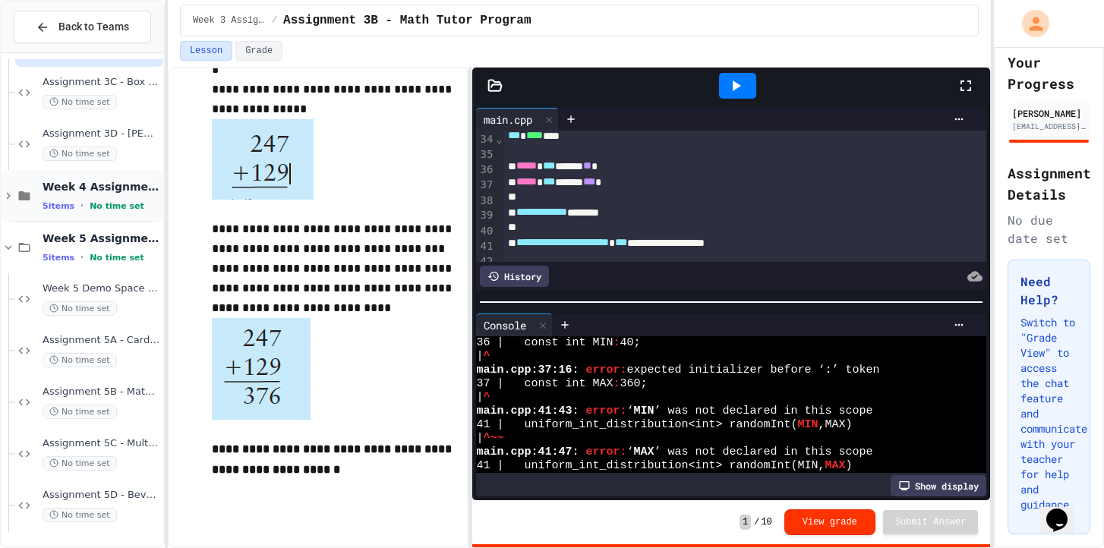
click at [6, 200] on icon at bounding box center [9, 196] width 14 height 14
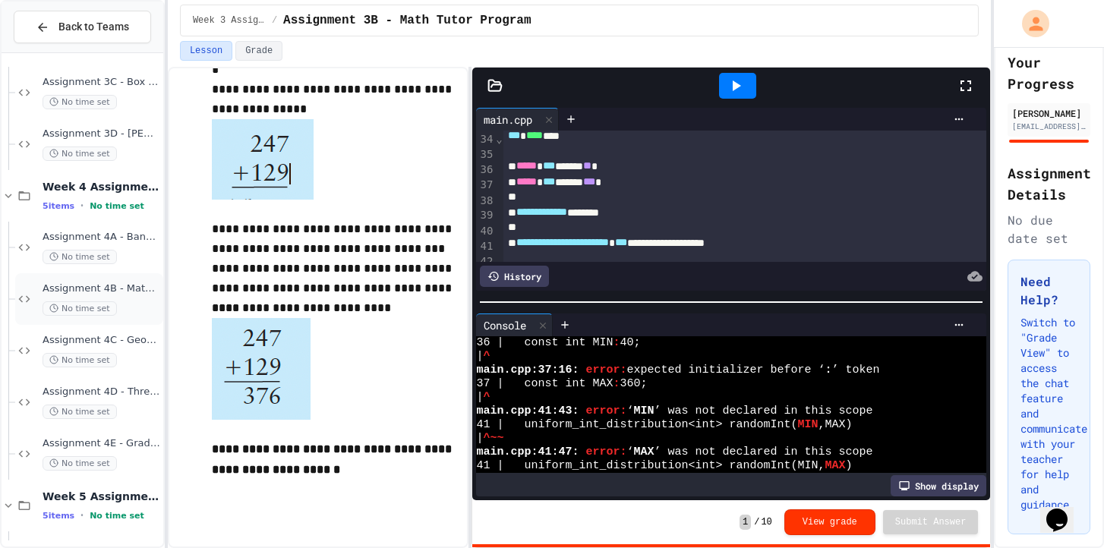
scroll to position [518, 0]
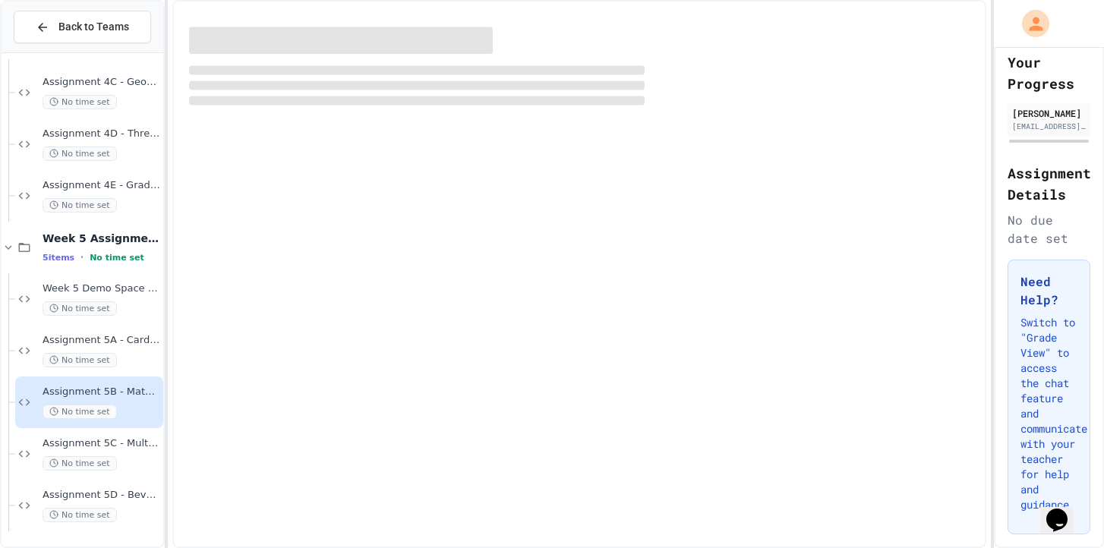
scroll to position [487, 0]
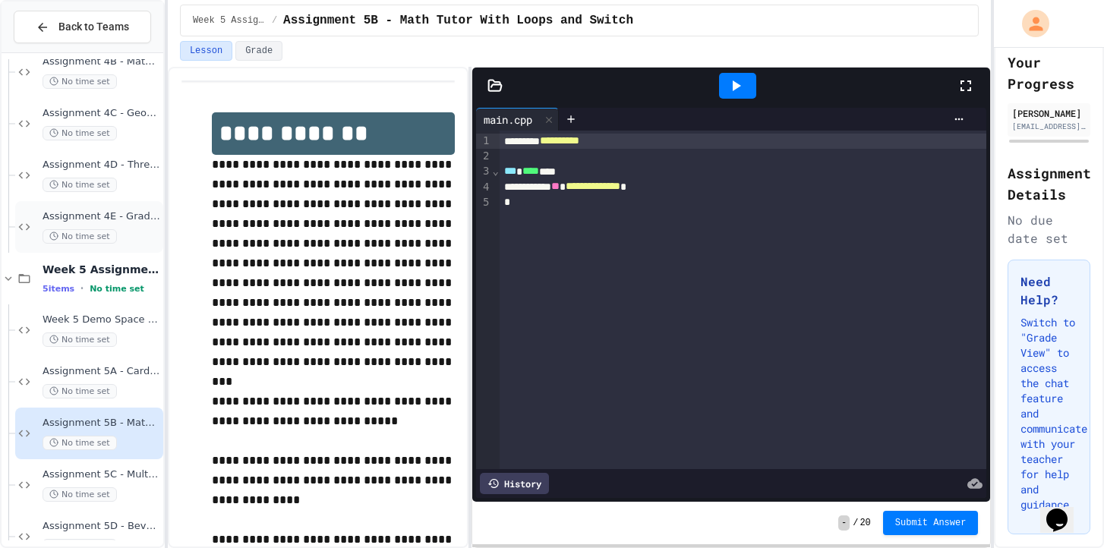
click at [119, 229] on div "No time set" at bounding box center [102, 236] width 118 height 14
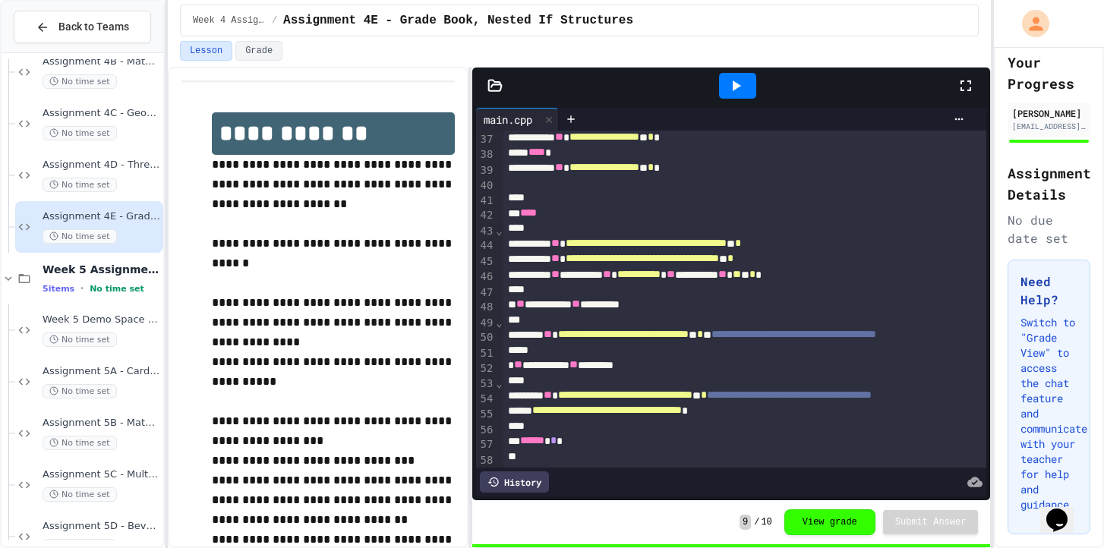
scroll to position [555, 0]
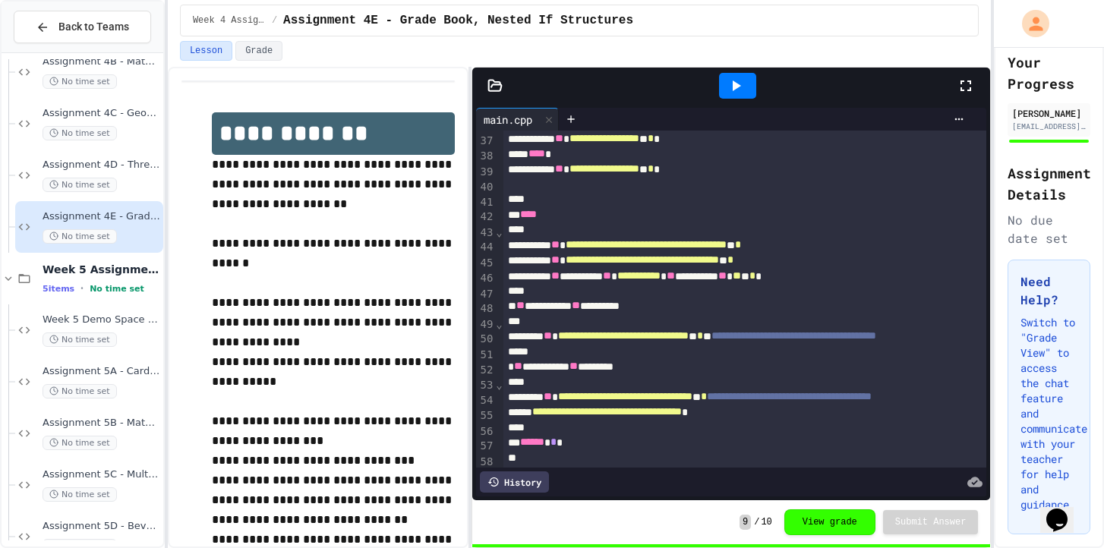
click at [509, 370] on div "**********" at bounding box center [806, 366] width 607 height 15
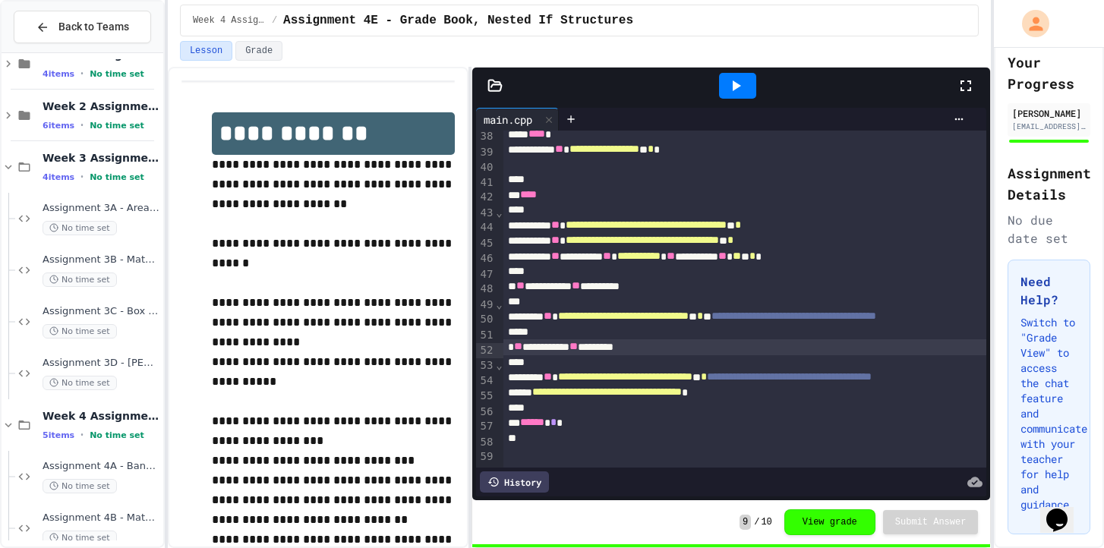
scroll to position [18, 0]
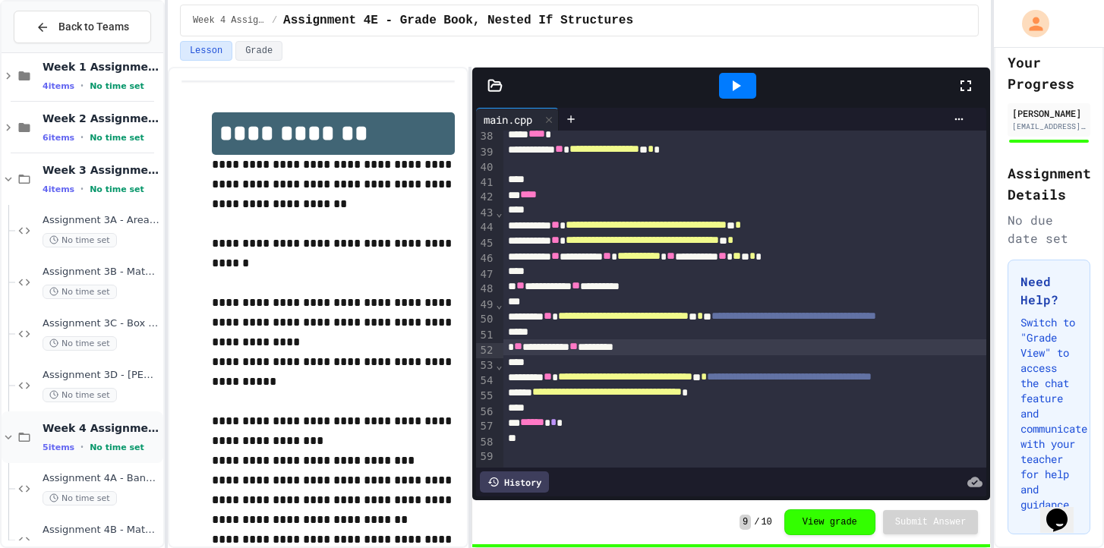
click at [8, 432] on icon at bounding box center [9, 437] width 14 height 14
click at [128, 271] on span "Assignment 3B - Math Tutor Program" at bounding box center [102, 272] width 118 height 13
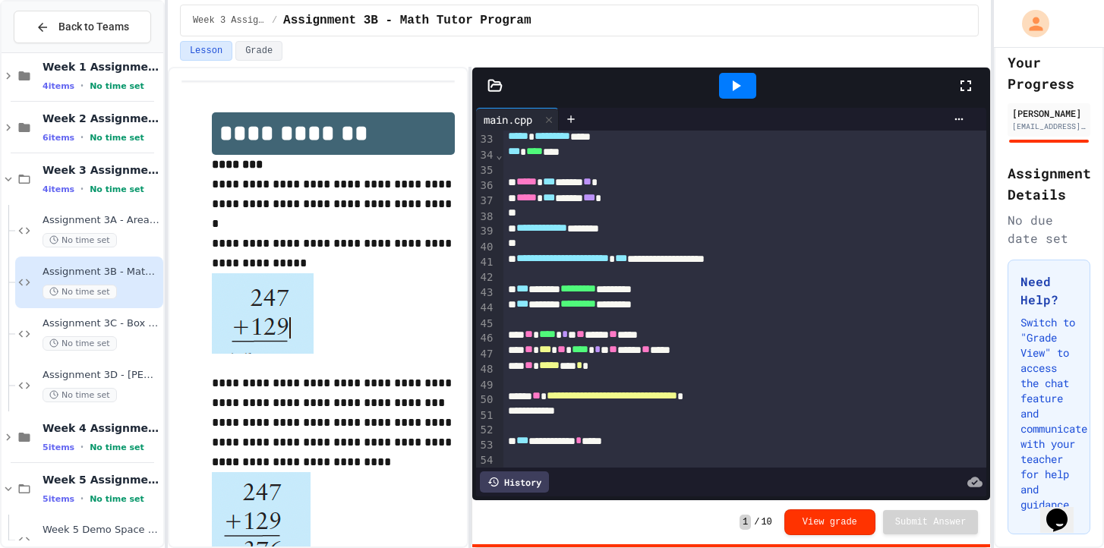
scroll to position [480, 0]
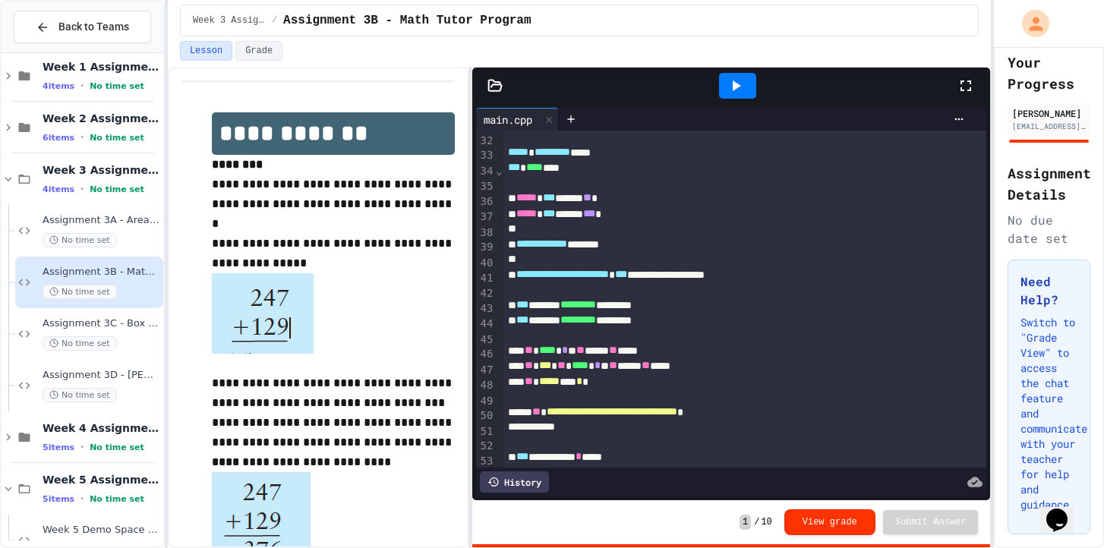
click at [736, 83] on icon at bounding box center [737, 85] width 8 height 11
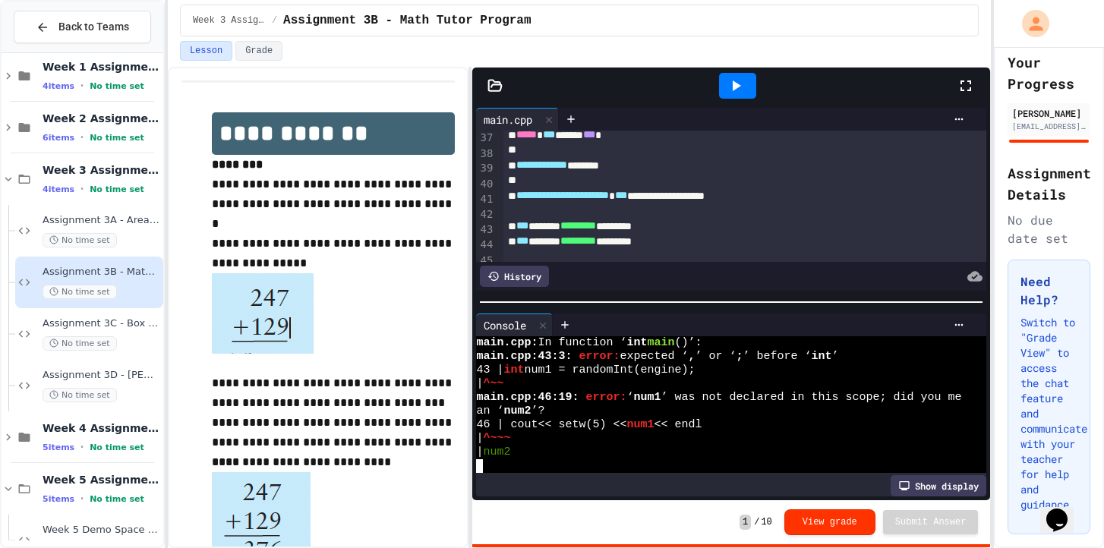
scroll to position [560, 0]
click at [849, 203] on div "**********" at bounding box center [745, 194] width 484 height 15
click at [890, 225] on div "*** ****** ********* *********" at bounding box center [745, 225] width 484 height 15
click at [798, 218] on div at bounding box center [745, 210] width 484 height 15
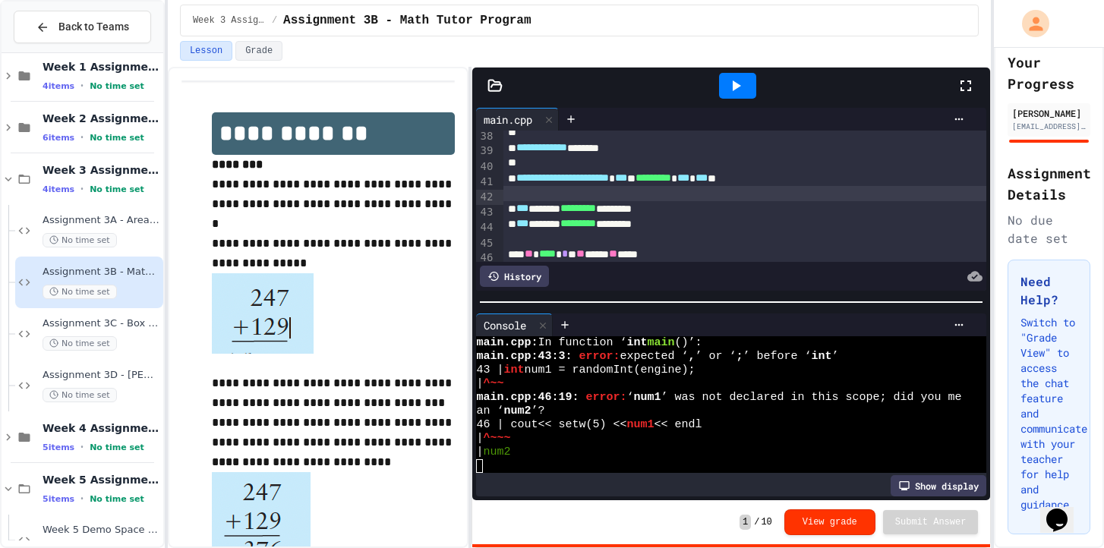
scroll to position [559, 0]
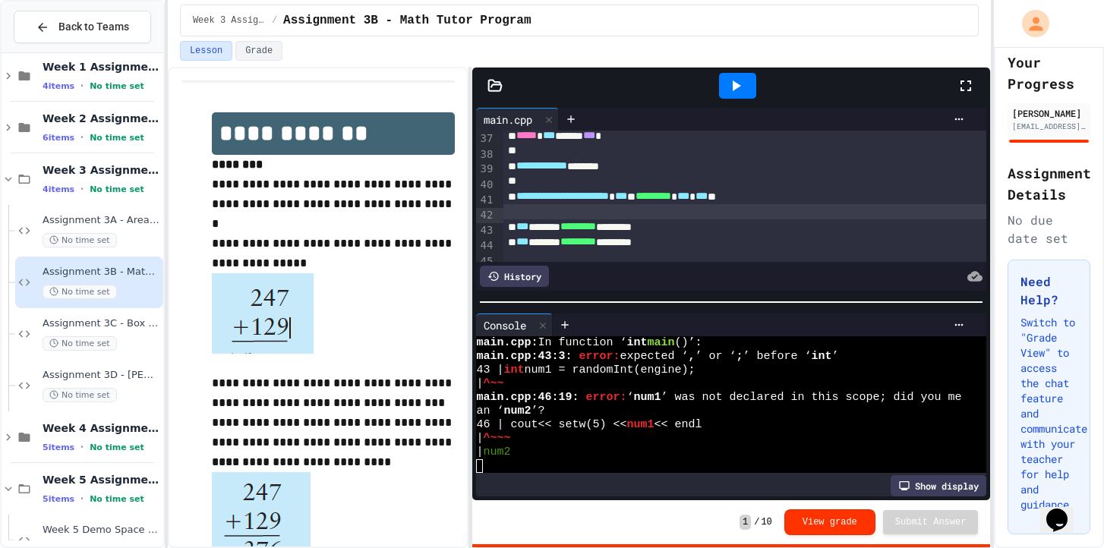
click at [739, 83] on icon at bounding box center [735, 86] width 18 height 18
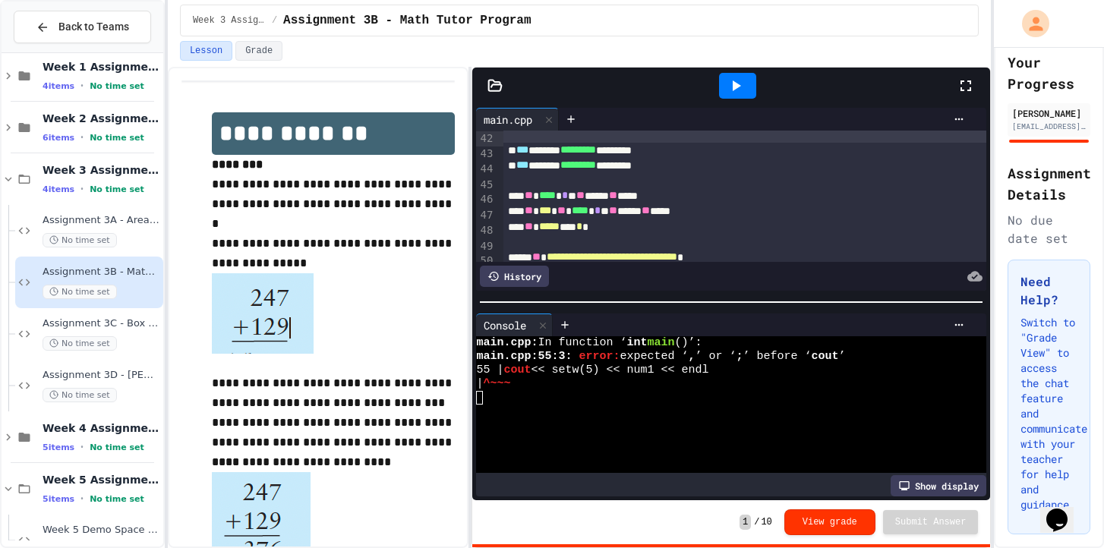
scroll to position [637, 0]
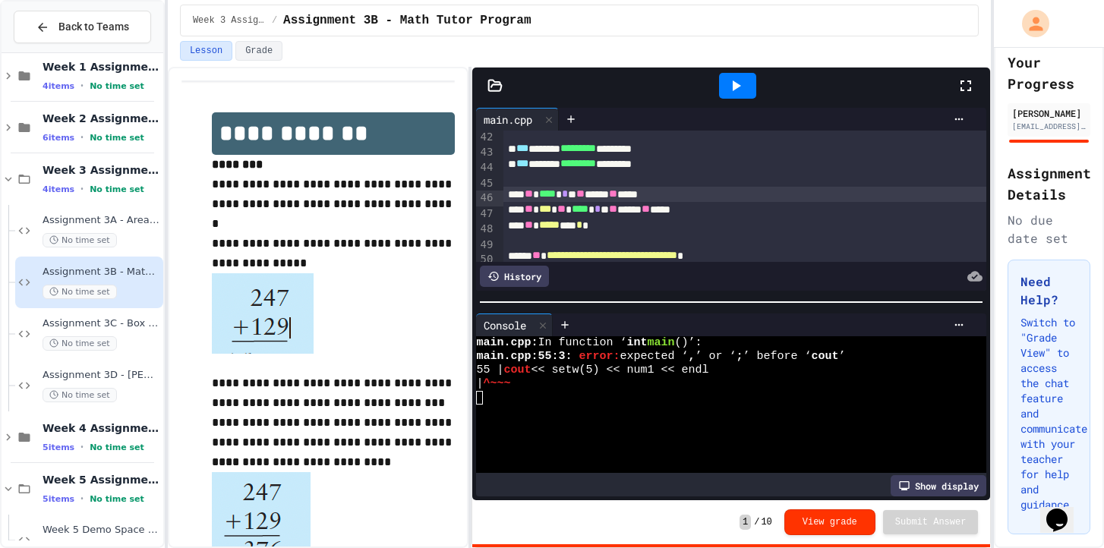
click at [506, 200] on div "**** ** **** * * * ** **** ** ****" at bounding box center [745, 194] width 484 height 15
click at [521, 199] on div "**** ** **** * * * ** **** ** ****" at bounding box center [745, 194] width 484 height 15
click at [516, 217] on div "** *** ** **** * * * ** **** ** ****" at bounding box center [745, 209] width 484 height 15
click at [819, 200] on div "**** ** **** * * * ** **** ** ****" at bounding box center [745, 194] width 484 height 15
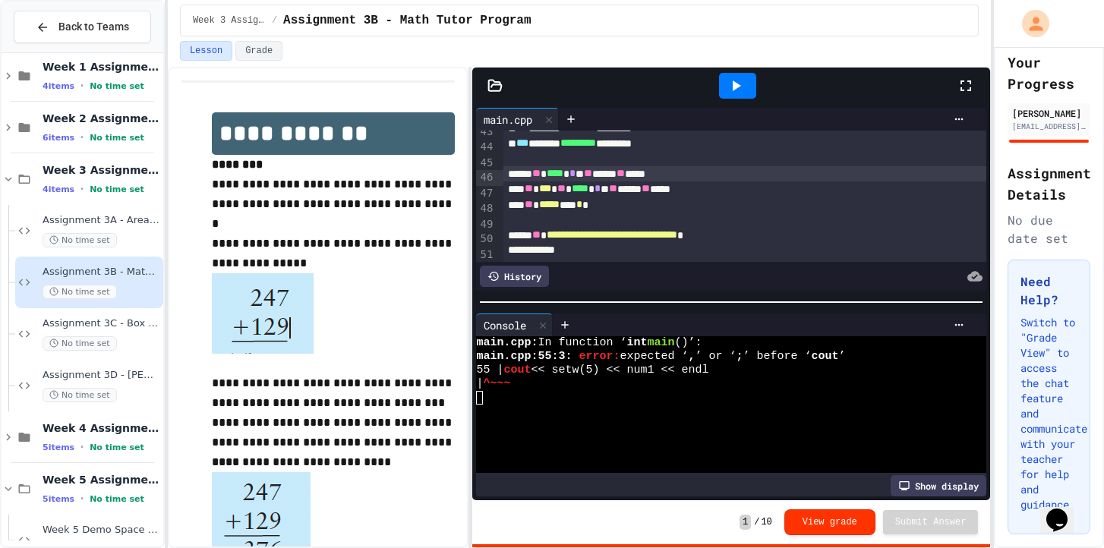
click at [521, 180] on div "**** ** **** * * * ** **** ** ****" at bounding box center [745, 173] width 484 height 15
click at [761, 436] on div at bounding box center [722, 439] width 492 height 14
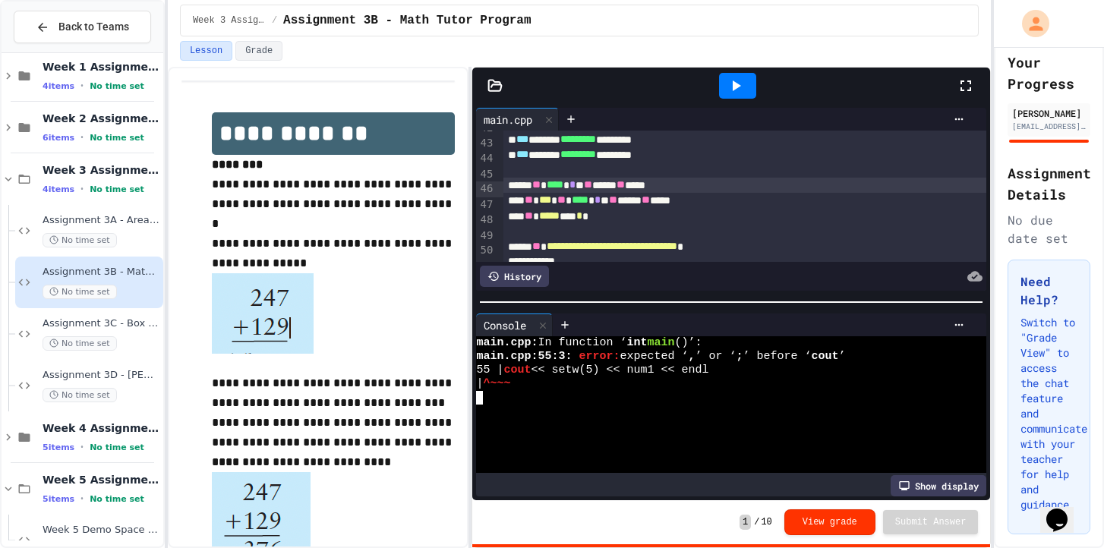
scroll to position [650, 0]
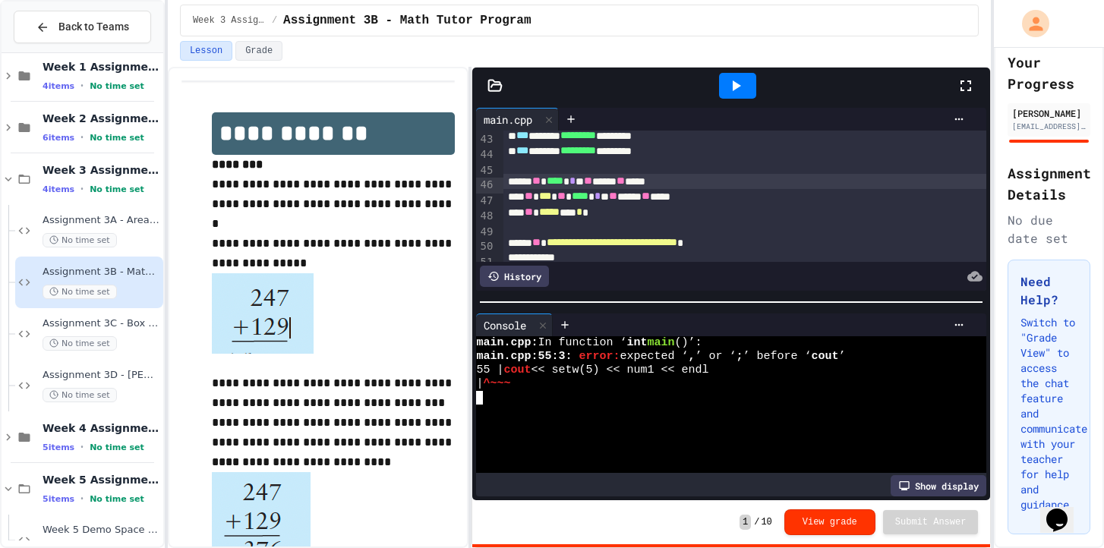
click at [522, 224] on div at bounding box center [745, 227] width 484 height 15
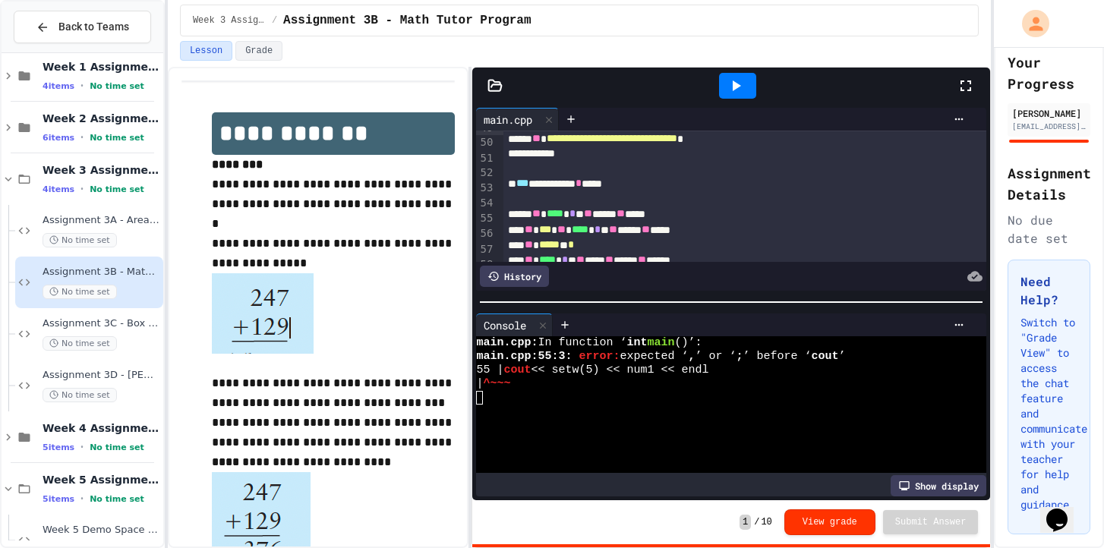
scroll to position [753, 0]
click at [663, 188] on div "**********" at bounding box center [745, 184] width 484 height 15
click at [775, 222] on div "**** ** **** * * * ** **** ** ****" at bounding box center [745, 214] width 484 height 15
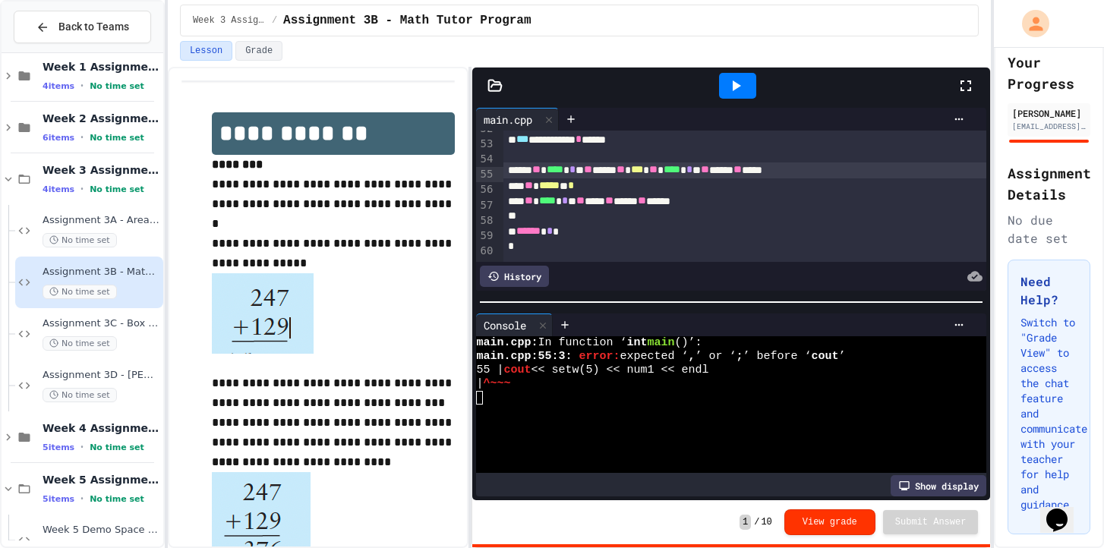
scroll to position [782, 0]
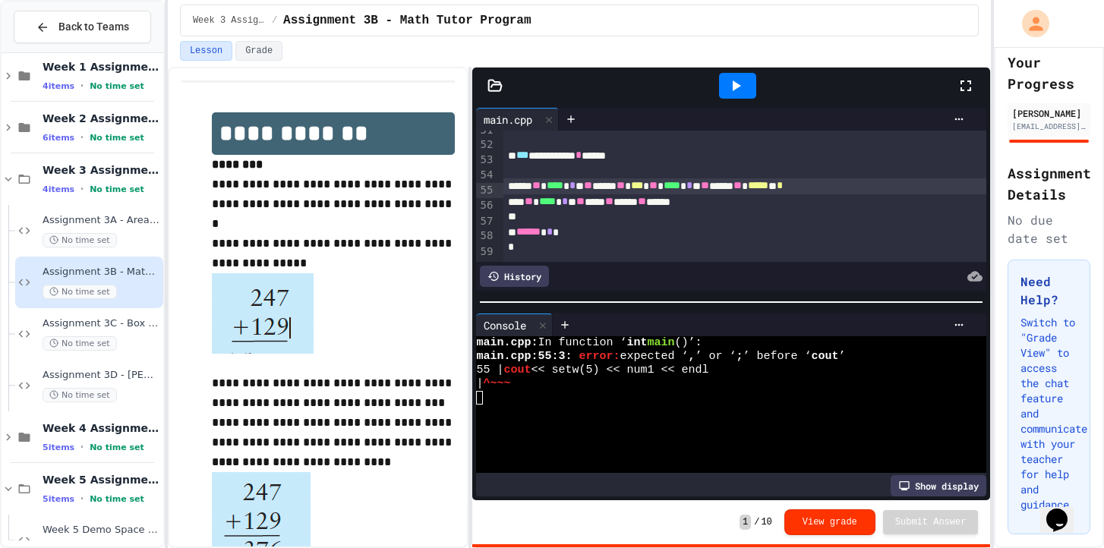
click at [931, 194] on div "**** ** **** * * * ** **** ** *** ** **** * * * ** **** ** ***** ** *" at bounding box center [745, 185] width 484 height 15
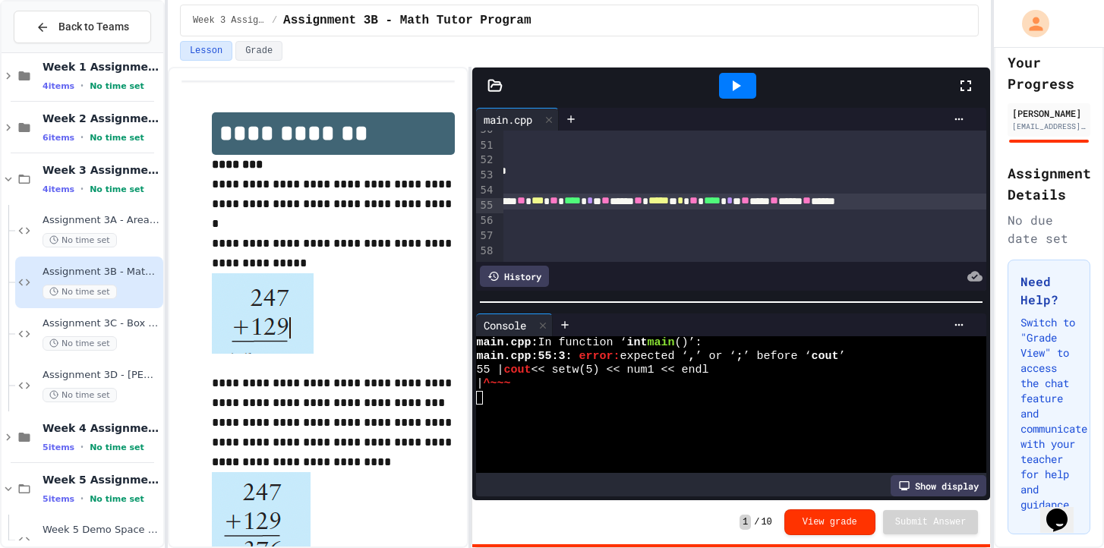
scroll to position [767, 143]
click at [925, 206] on div "**** ** **** * * * ** **** ** *** ** **** * * * ** **** ** ***** ** * ** **** *…" at bounding box center [673, 201] width 627 height 15
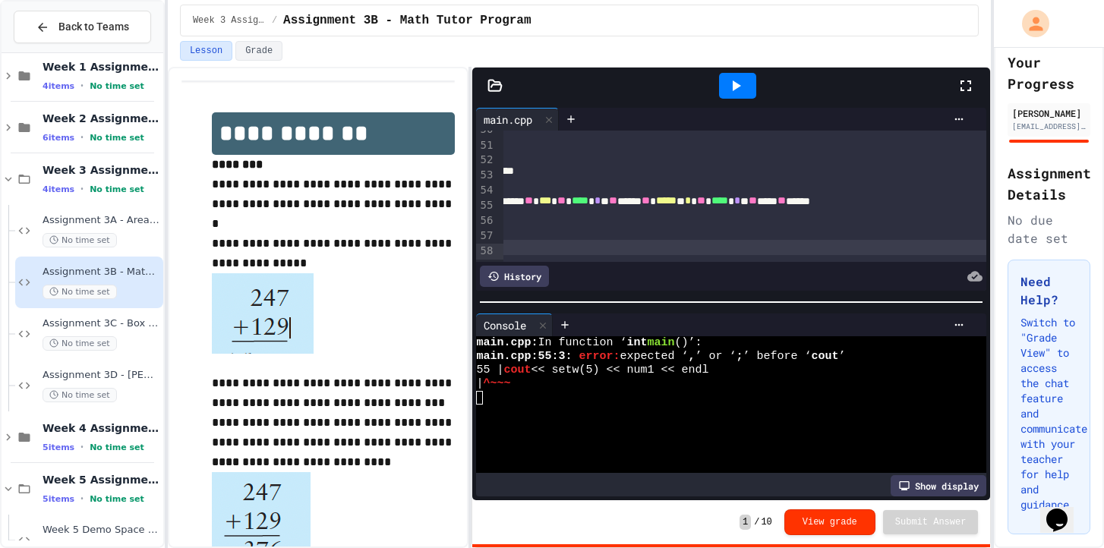
click at [952, 253] on div "*" at bounding box center [698, 247] width 575 height 15
click at [743, 81] on icon at bounding box center [735, 86] width 18 height 18
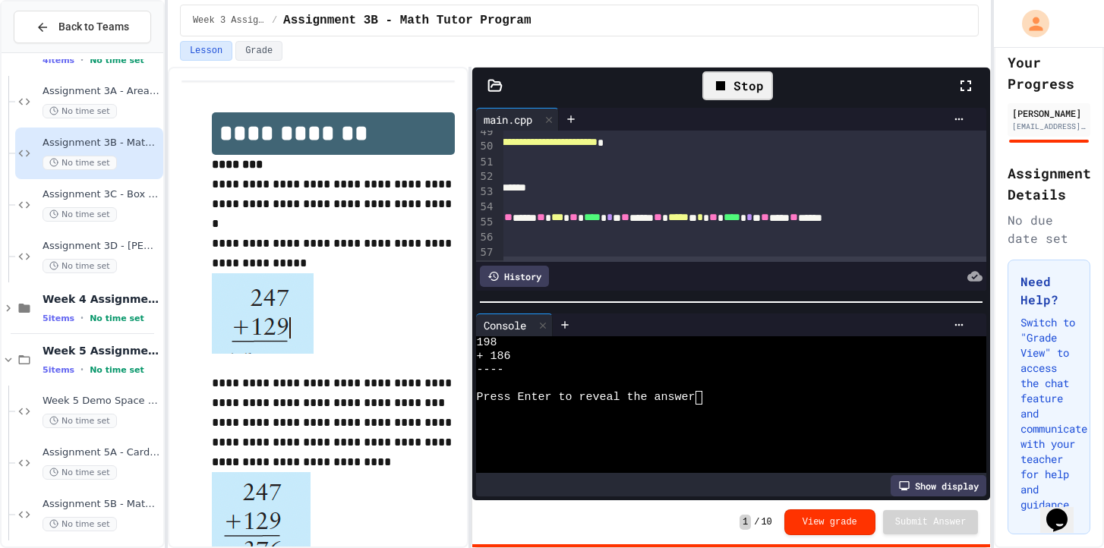
scroll to position [178, 0]
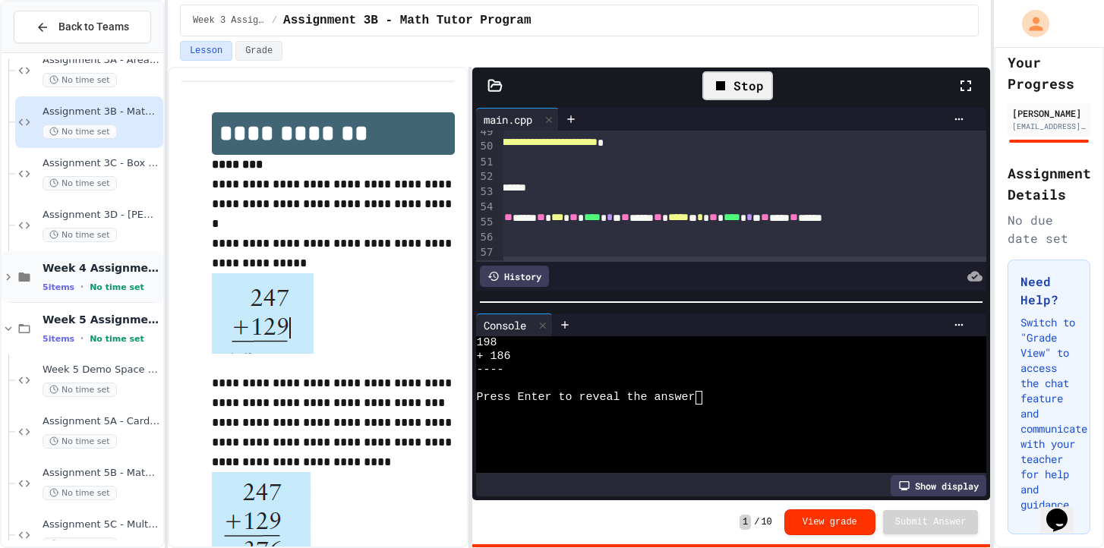
click at [9, 277] on icon at bounding box center [8, 277] width 5 height 7
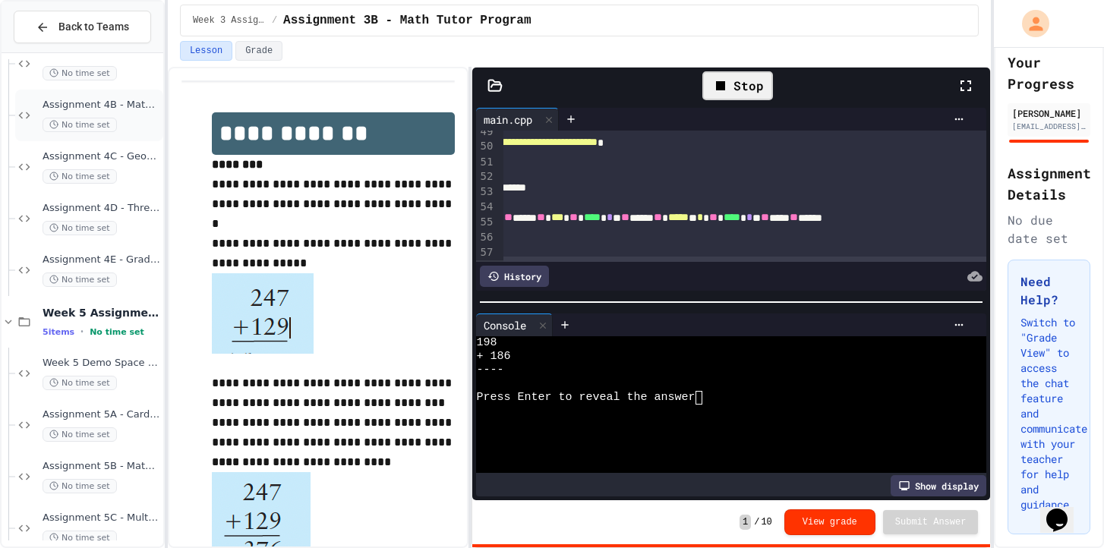
scroll to position [495, 0]
click at [130, 221] on div "No time set" at bounding box center [102, 228] width 118 height 14
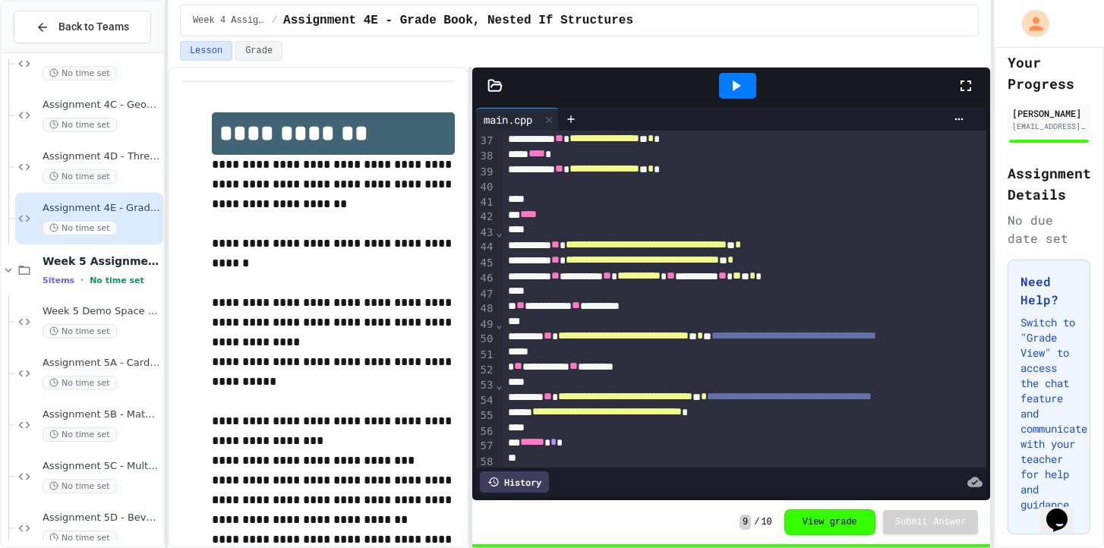
scroll to position [575, 0]
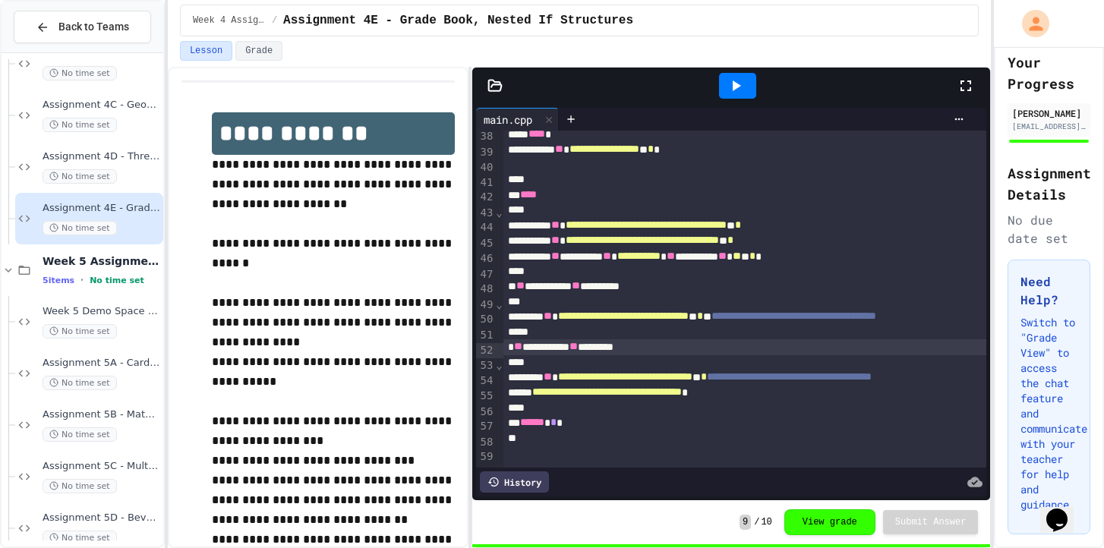
click at [513, 354] on div "**********" at bounding box center [806, 346] width 607 height 15
click at [534, 324] on div "**********" at bounding box center [806, 316] width 607 height 15
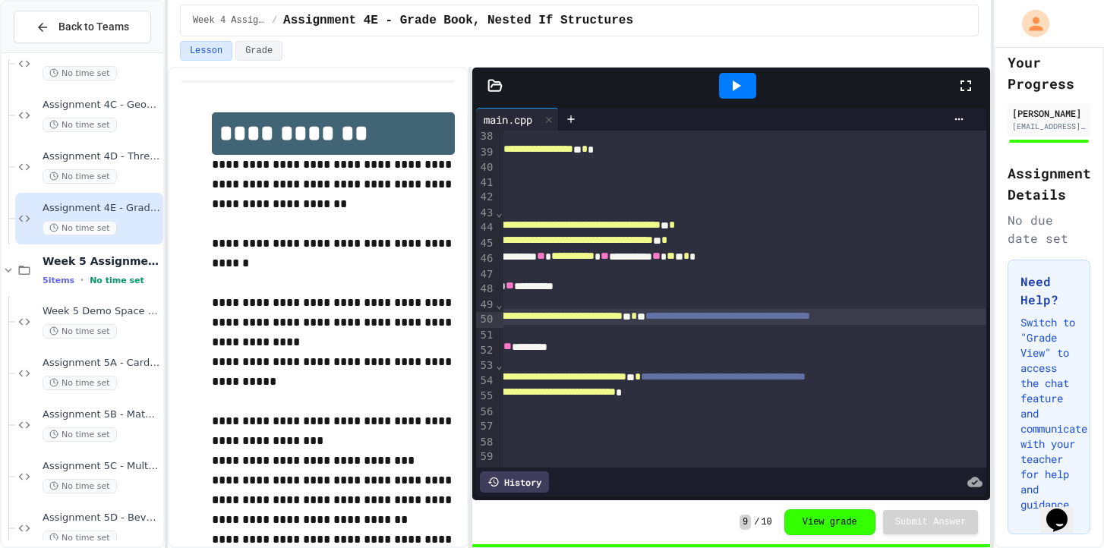
scroll to position [575, 24]
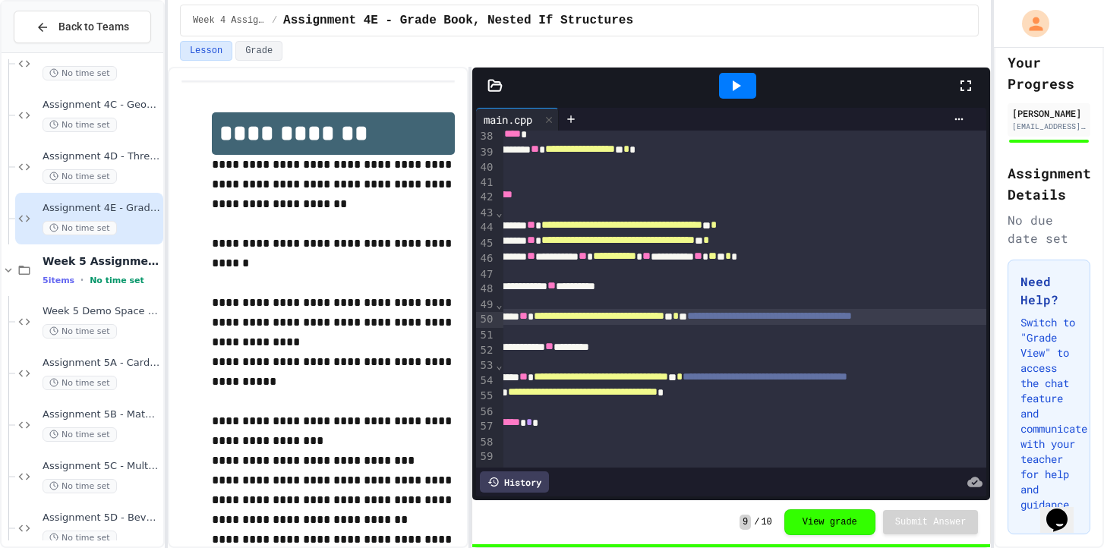
click at [728, 93] on icon at bounding box center [735, 86] width 18 height 18
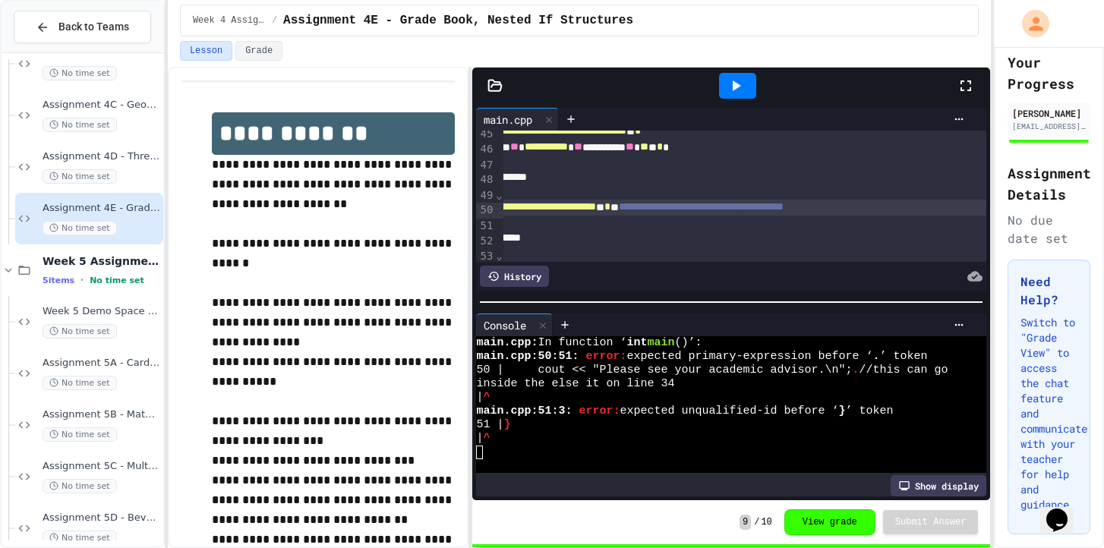
scroll to position [684, 90]
click at [745, 212] on span "**********" at bounding box center [703, 206] width 165 height 11
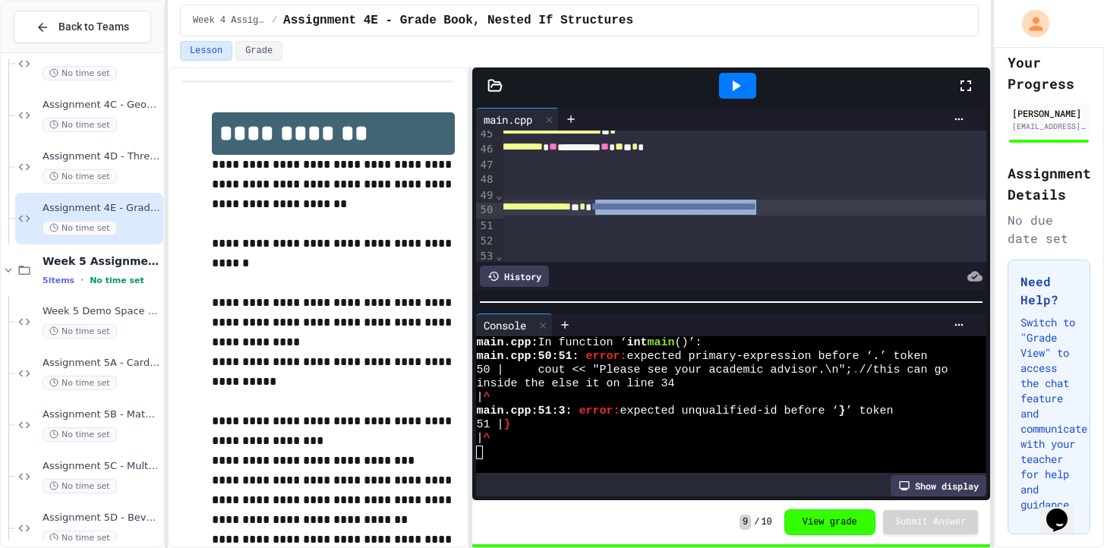
drag, startPoint x: 983, startPoint y: 213, endPoint x: 715, endPoint y: 210, distance: 268.0
click at [715, 210] on span "**********" at bounding box center [673, 206] width 165 height 11
click at [748, 81] on div at bounding box center [737, 86] width 37 height 26
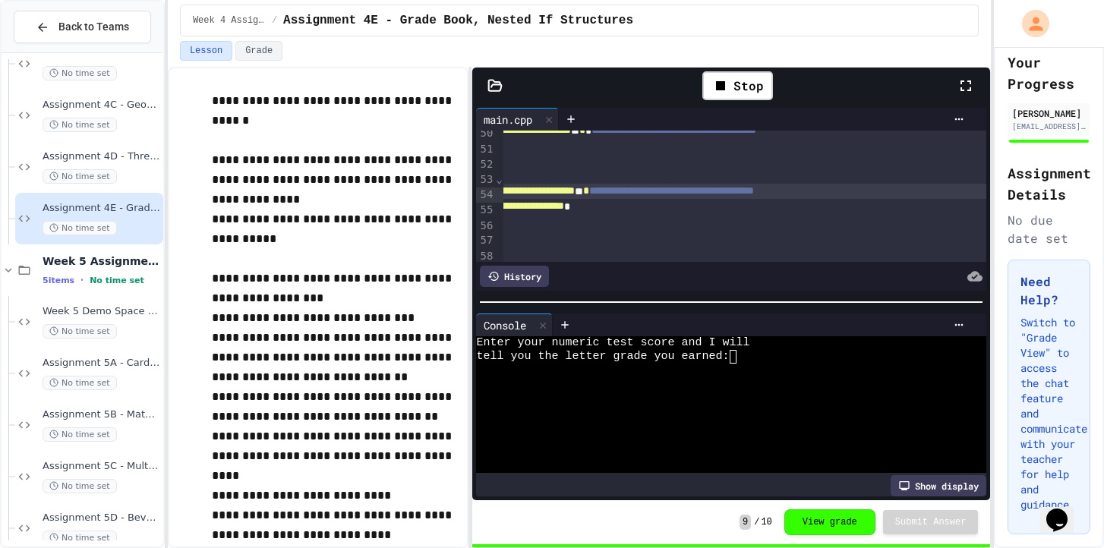
scroll to position [518, 0]
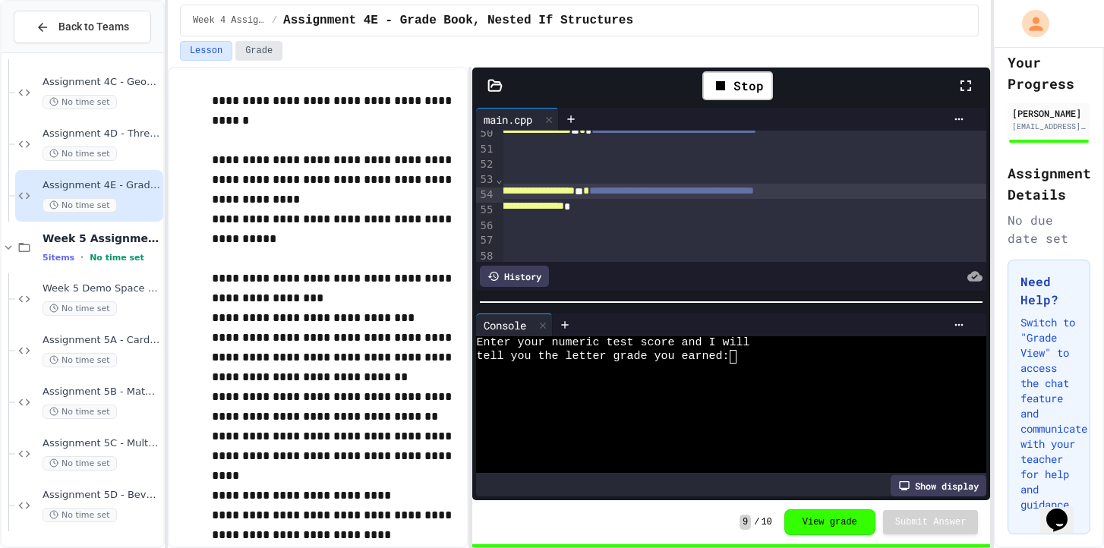
click at [272, 52] on button "Grade" at bounding box center [258, 51] width 47 height 20
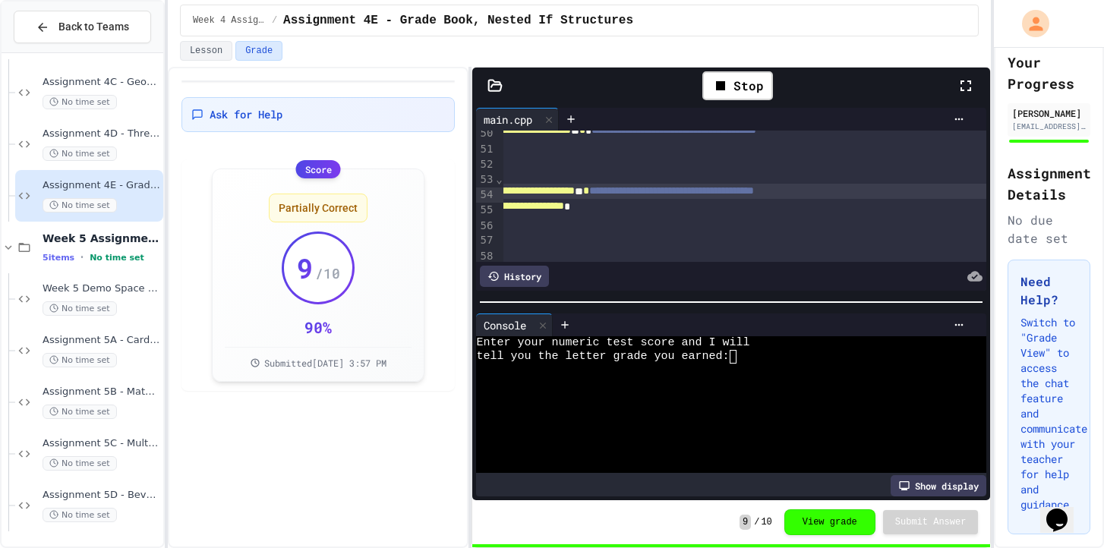
click at [273, 52] on button "Grade" at bounding box center [258, 51] width 47 height 20
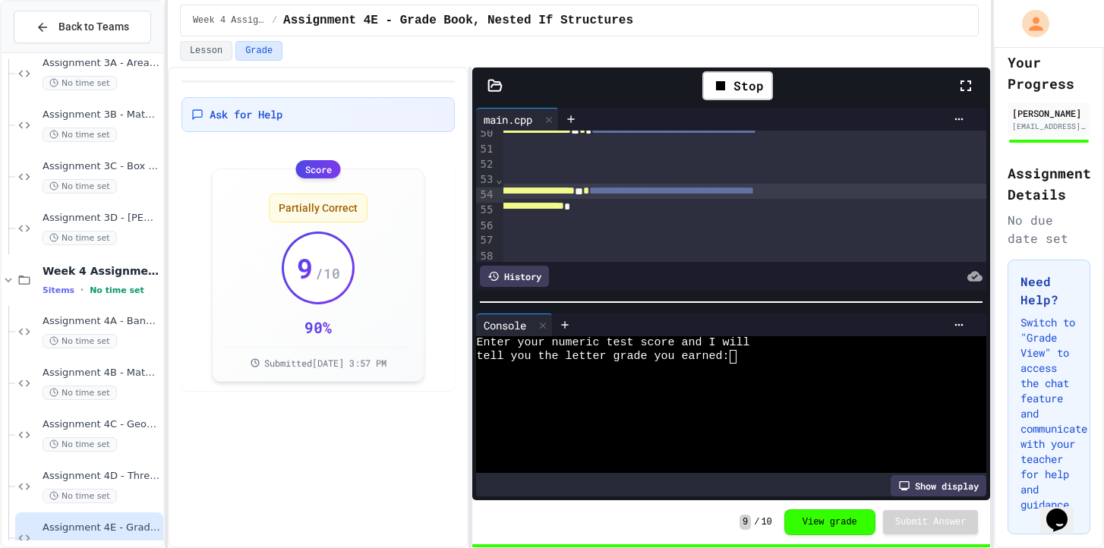
scroll to position [173, 0]
click at [5, 280] on icon at bounding box center [9, 283] width 14 height 14
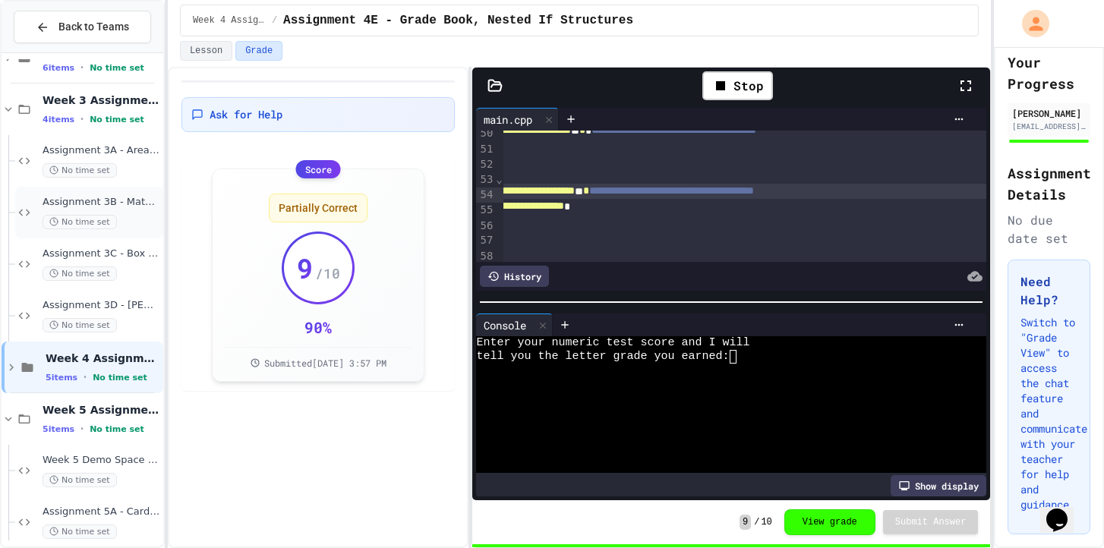
scroll to position [50, 0]
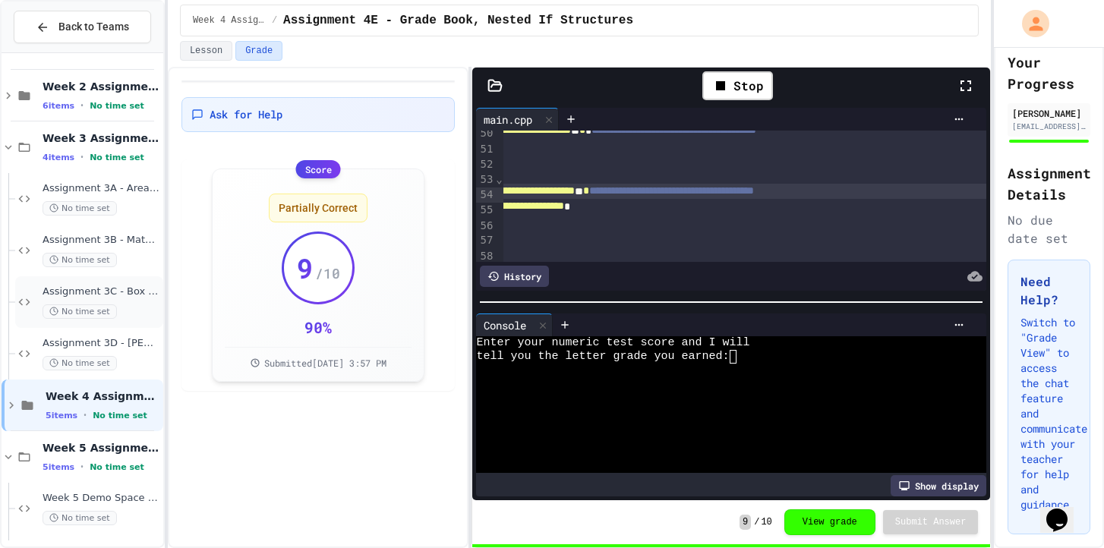
click at [119, 295] on span "Assignment 3C - Box Office" at bounding box center [102, 291] width 118 height 13
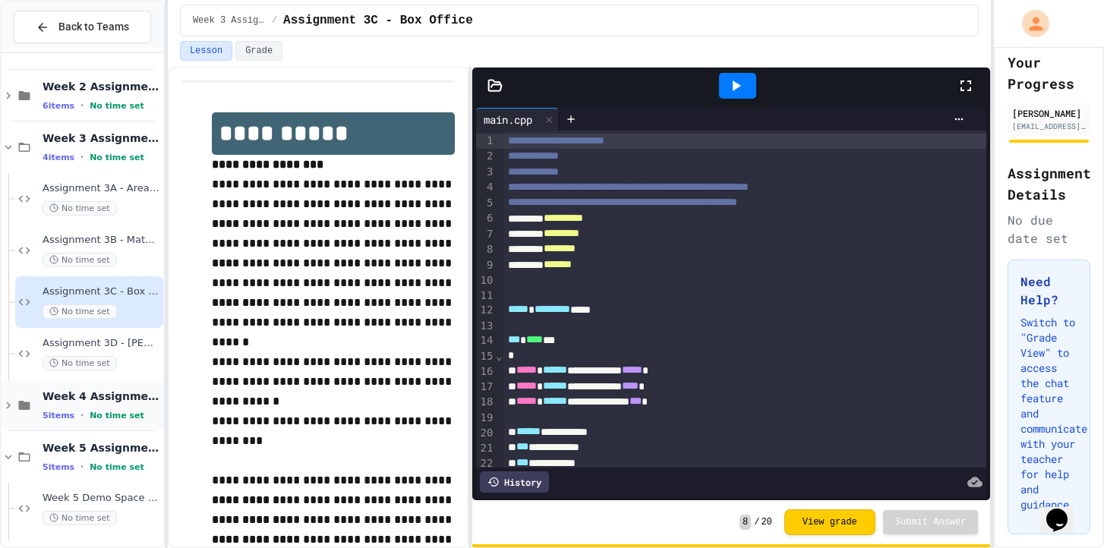
click at [8, 405] on icon at bounding box center [9, 406] width 14 height 14
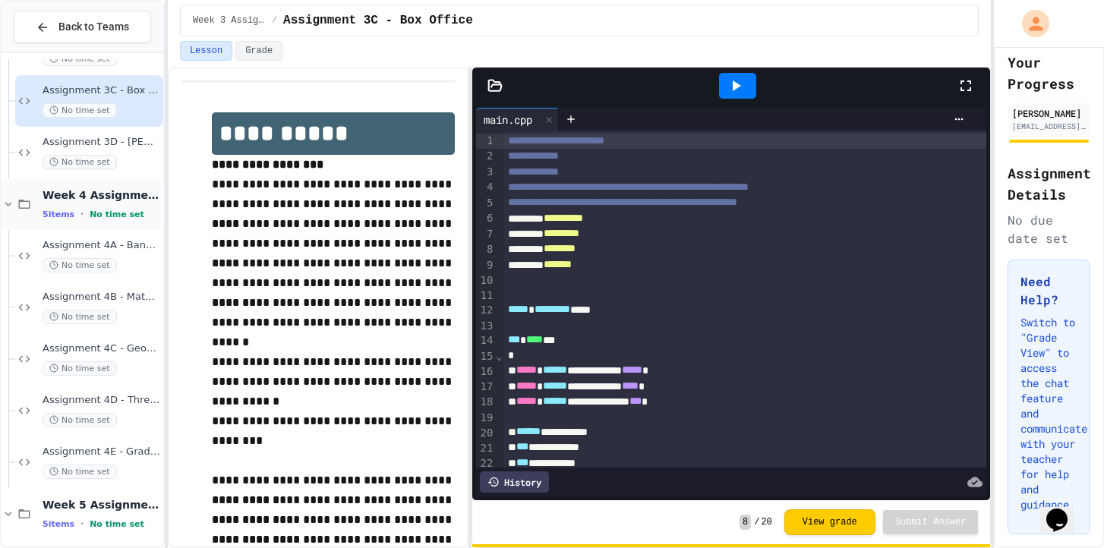
scroll to position [301, 0]
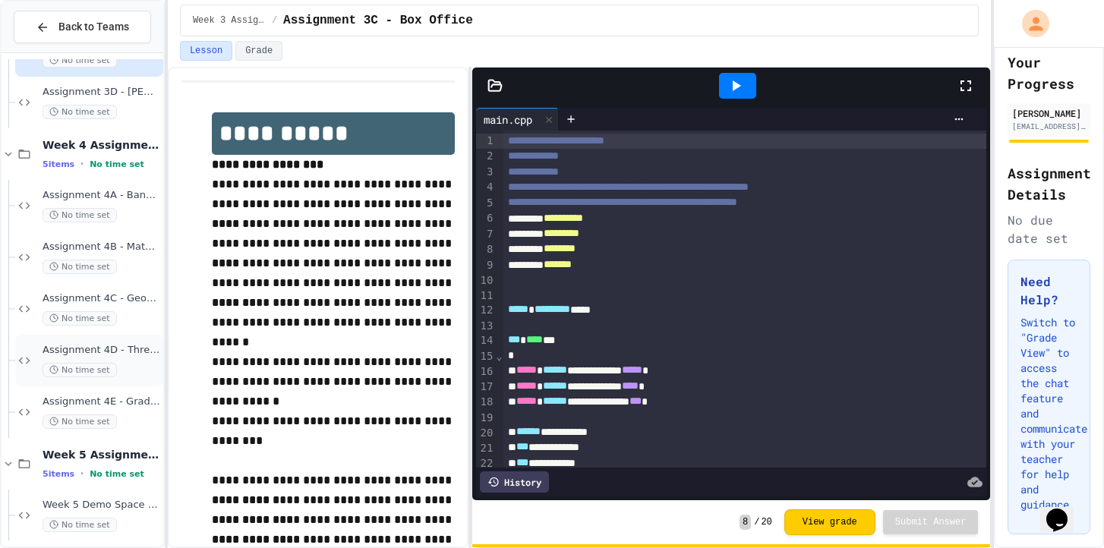
click at [127, 351] on span "Assignment 4D - Three Numbers in Order" at bounding box center [102, 350] width 118 height 13
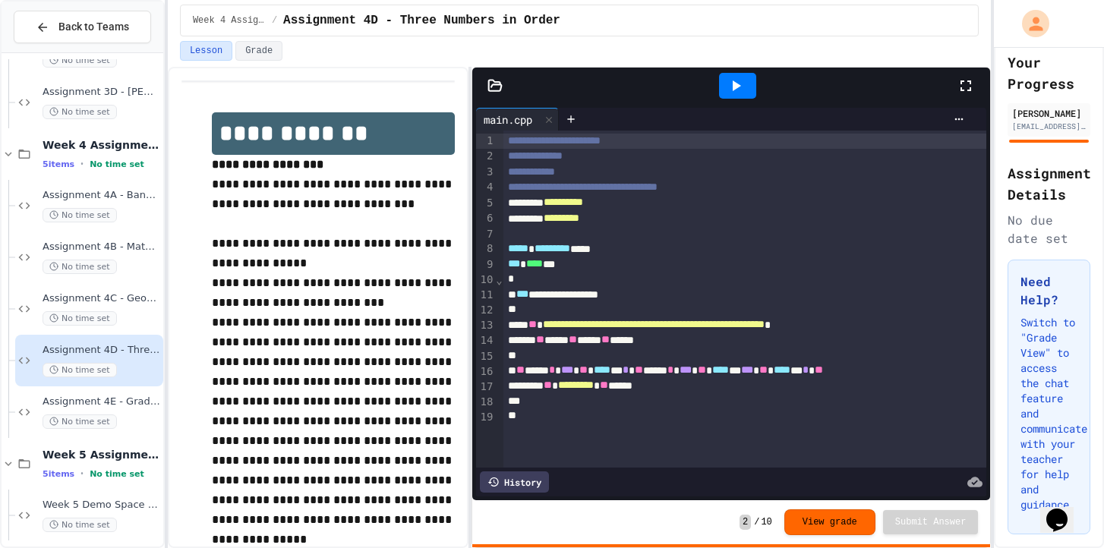
click at [734, 95] on div at bounding box center [737, 86] width 37 height 26
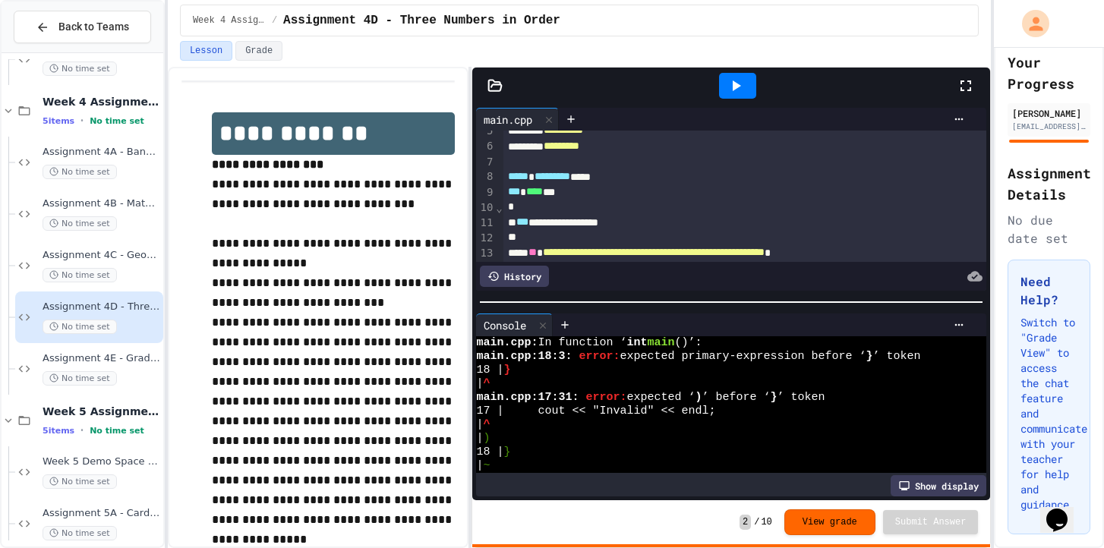
scroll to position [343, 0]
click at [121, 267] on div "Assignment 4C - Geometry Calculator with Switch No time set" at bounding box center [102, 266] width 118 height 33
